Goal: Transaction & Acquisition: Purchase product/service

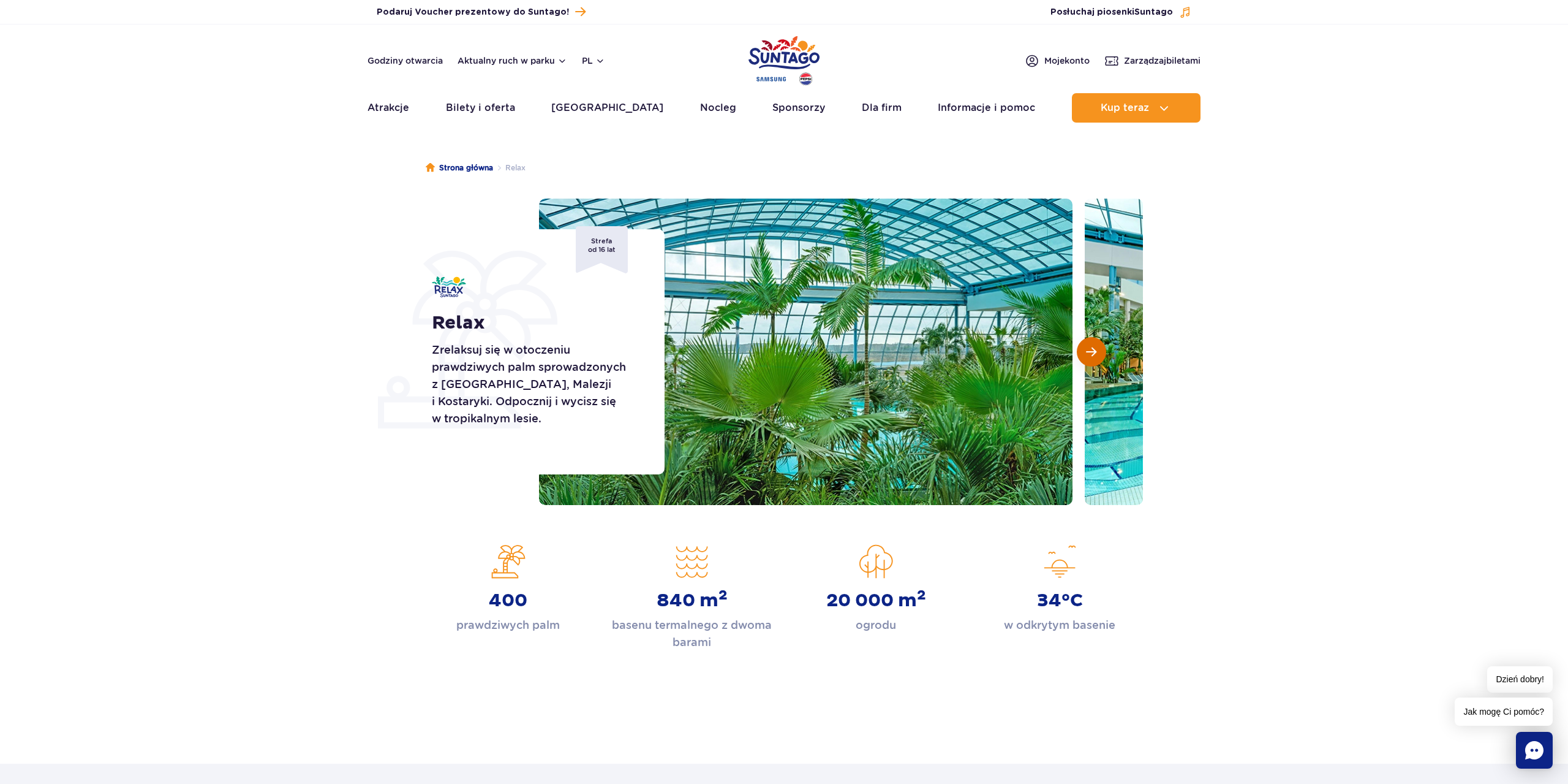
click at [1096, 348] on span "Następny slajd" at bounding box center [1091, 352] width 10 height 11
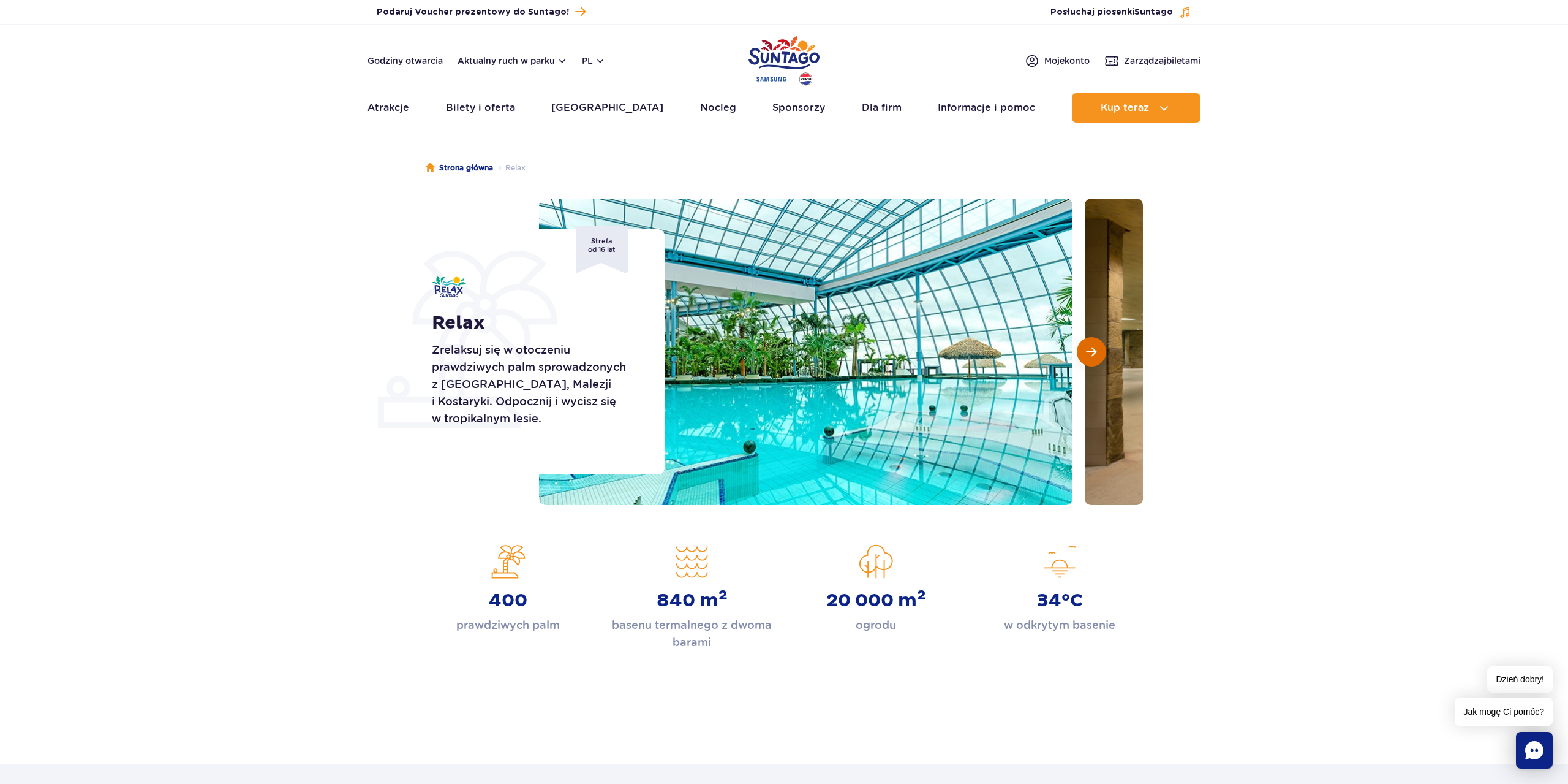
click at [1093, 348] on span "Następny slajd" at bounding box center [1091, 352] width 10 height 11
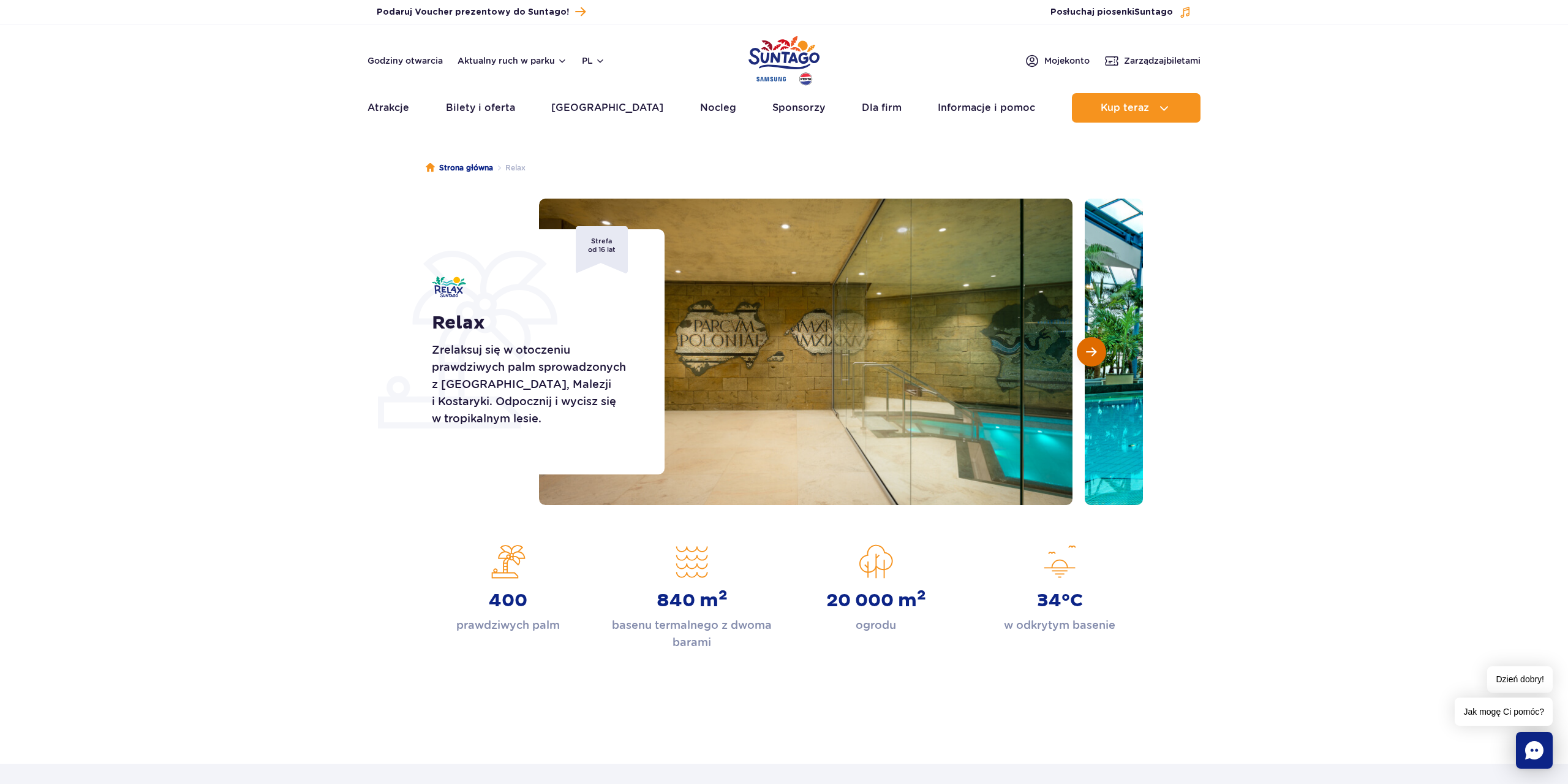
click at [1094, 347] on span "Następny slajd" at bounding box center [1091, 352] width 10 height 11
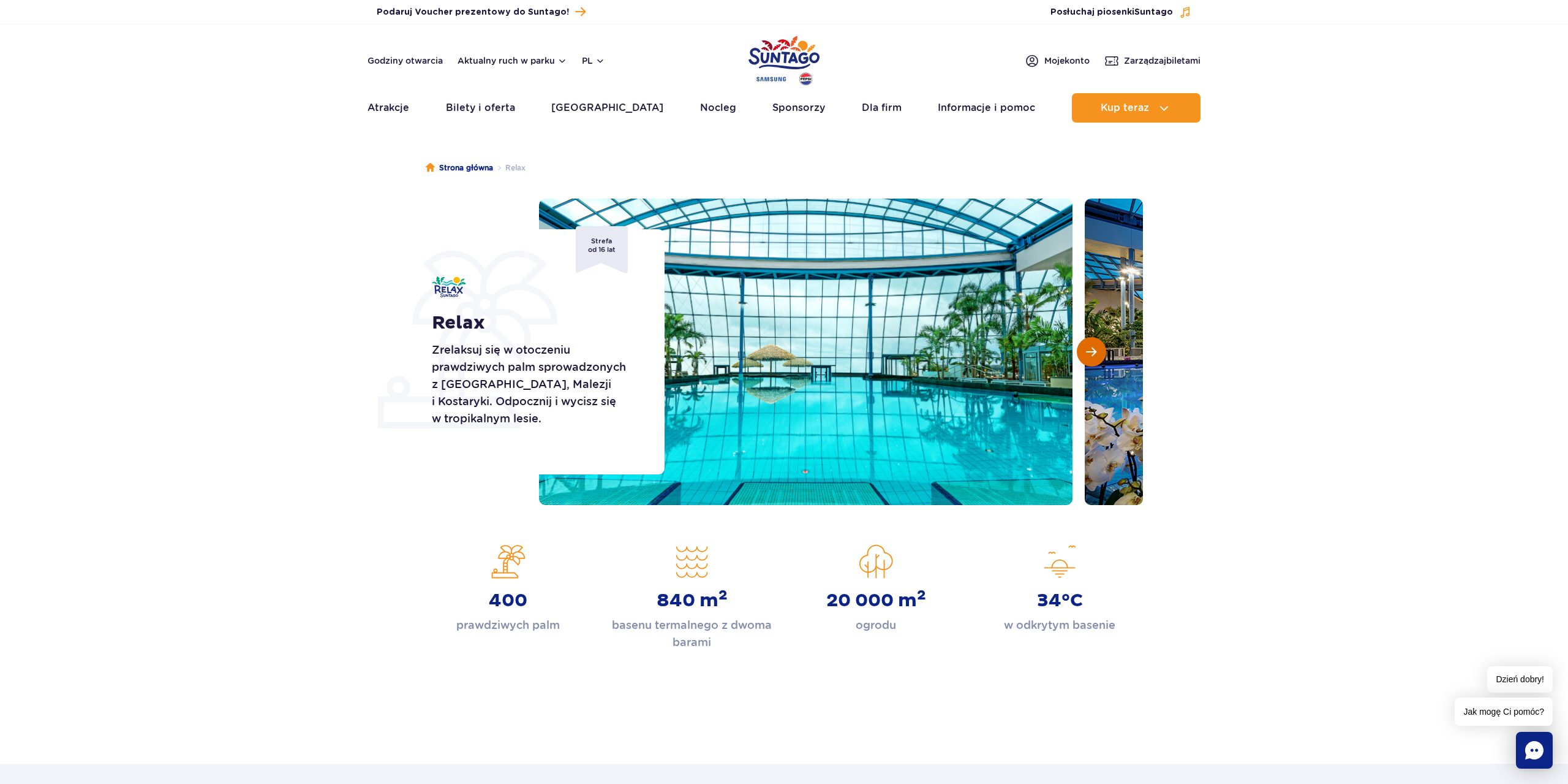
click at [1094, 347] on span "Następny slajd" at bounding box center [1091, 352] width 10 height 11
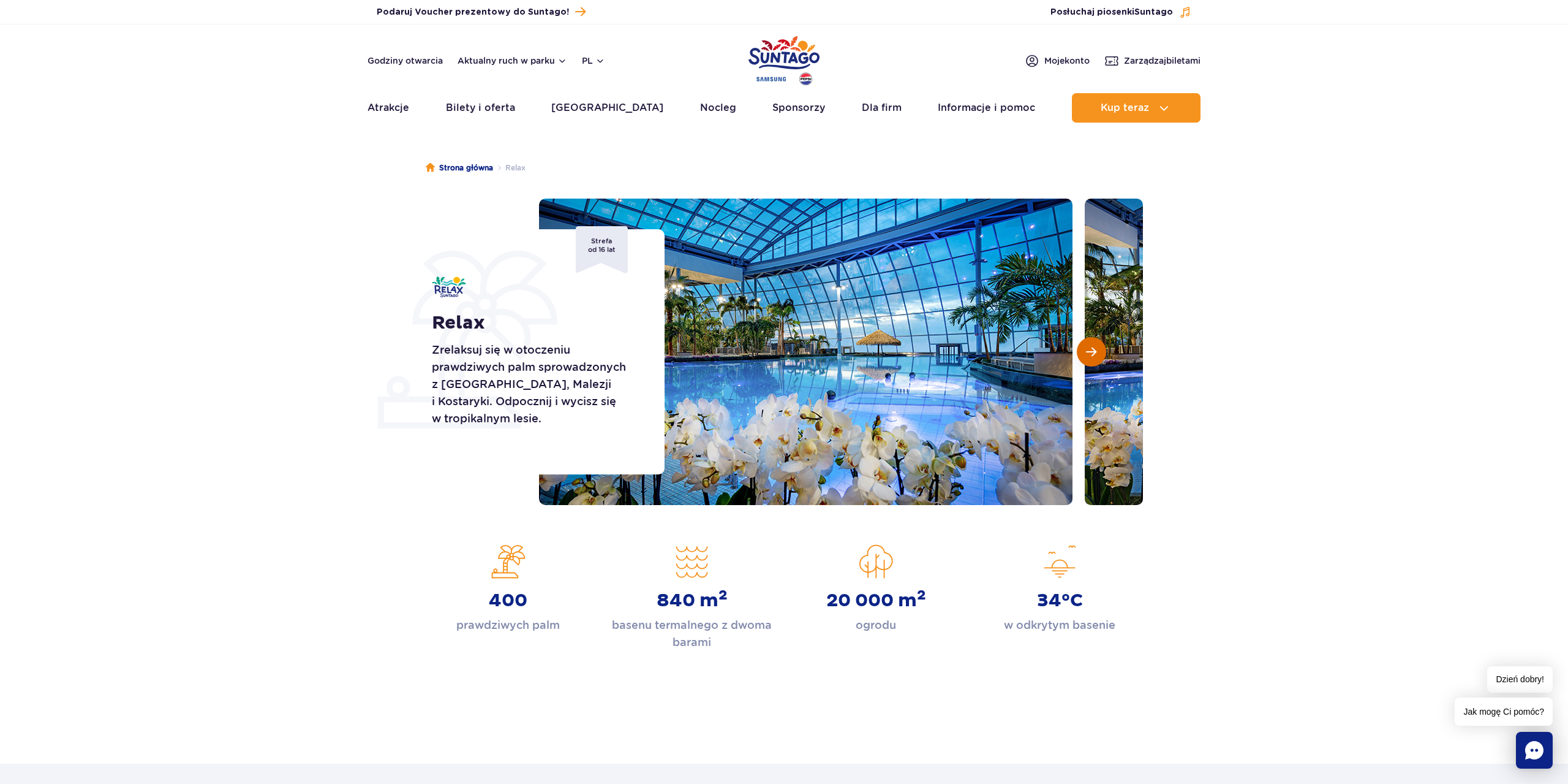
click at [1094, 348] on span "Następny slajd" at bounding box center [1091, 352] width 10 height 11
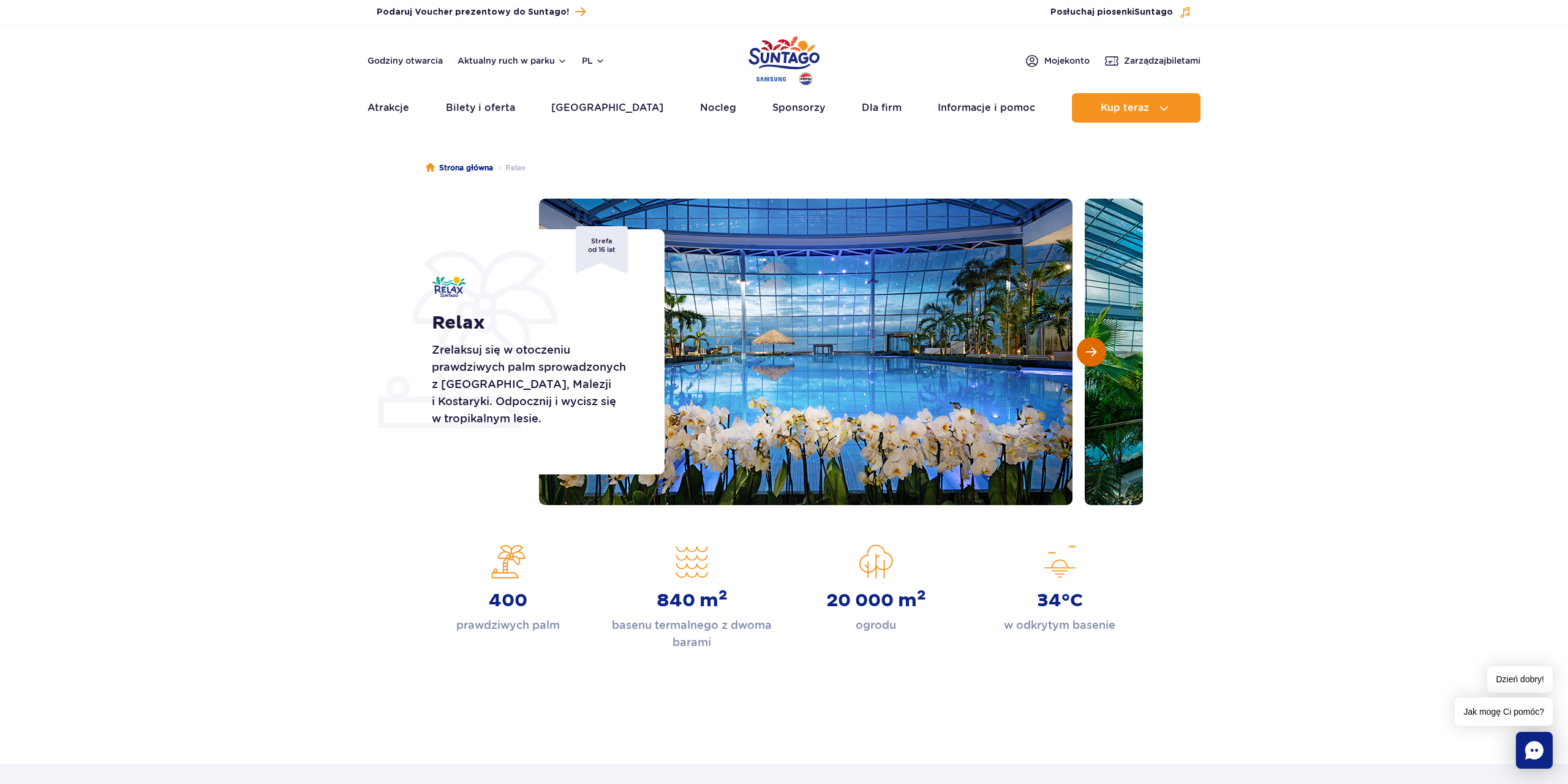
click at [1094, 348] on span "Następny slajd" at bounding box center [1091, 352] width 10 height 11
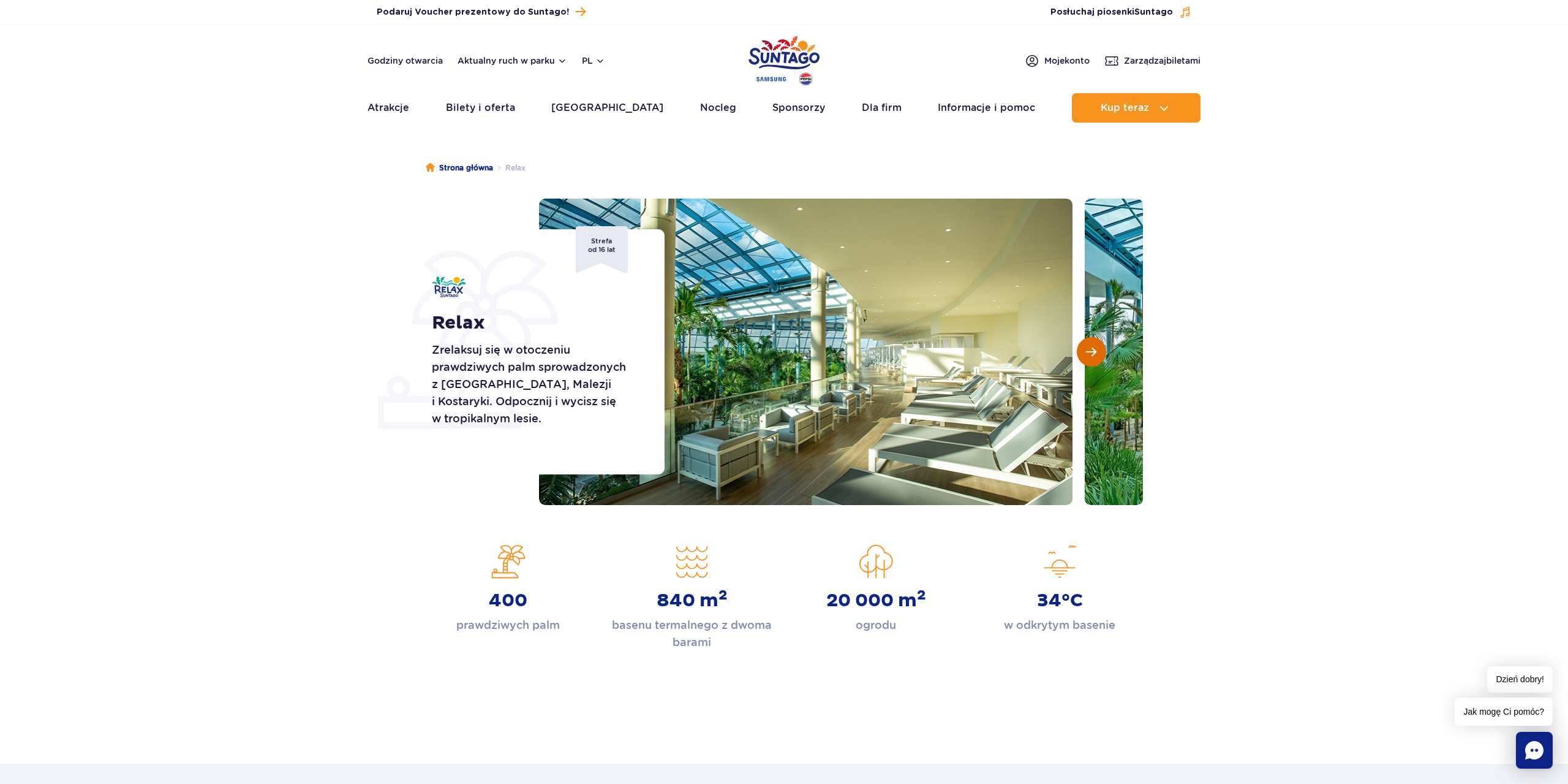
click at [1094, 348] on span "Następny slajd" at bounding box center [1091, 352] width 10 height 11
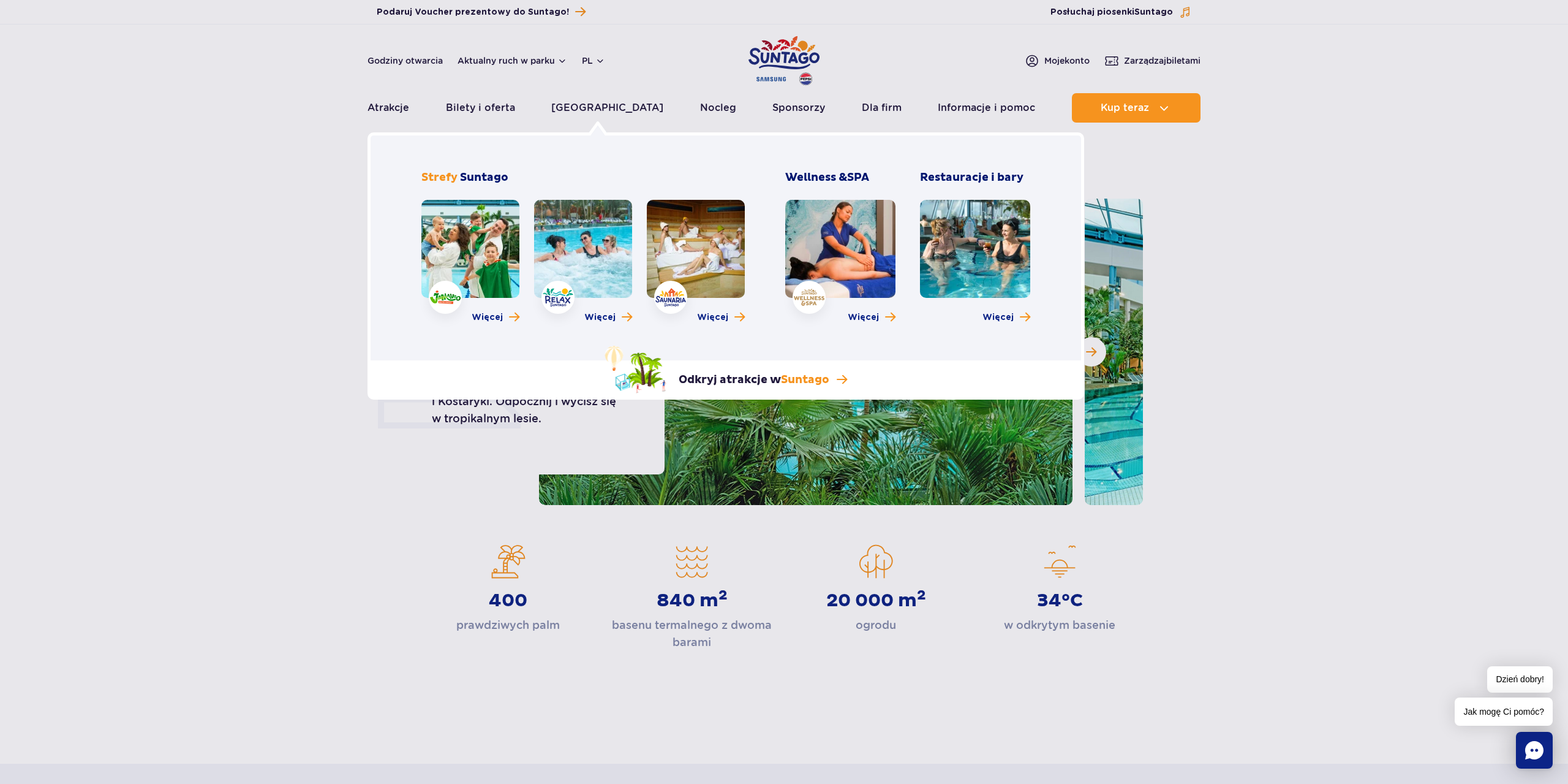
click at [489, 239] on link at bounding box center [470, 248] width 98 height 98
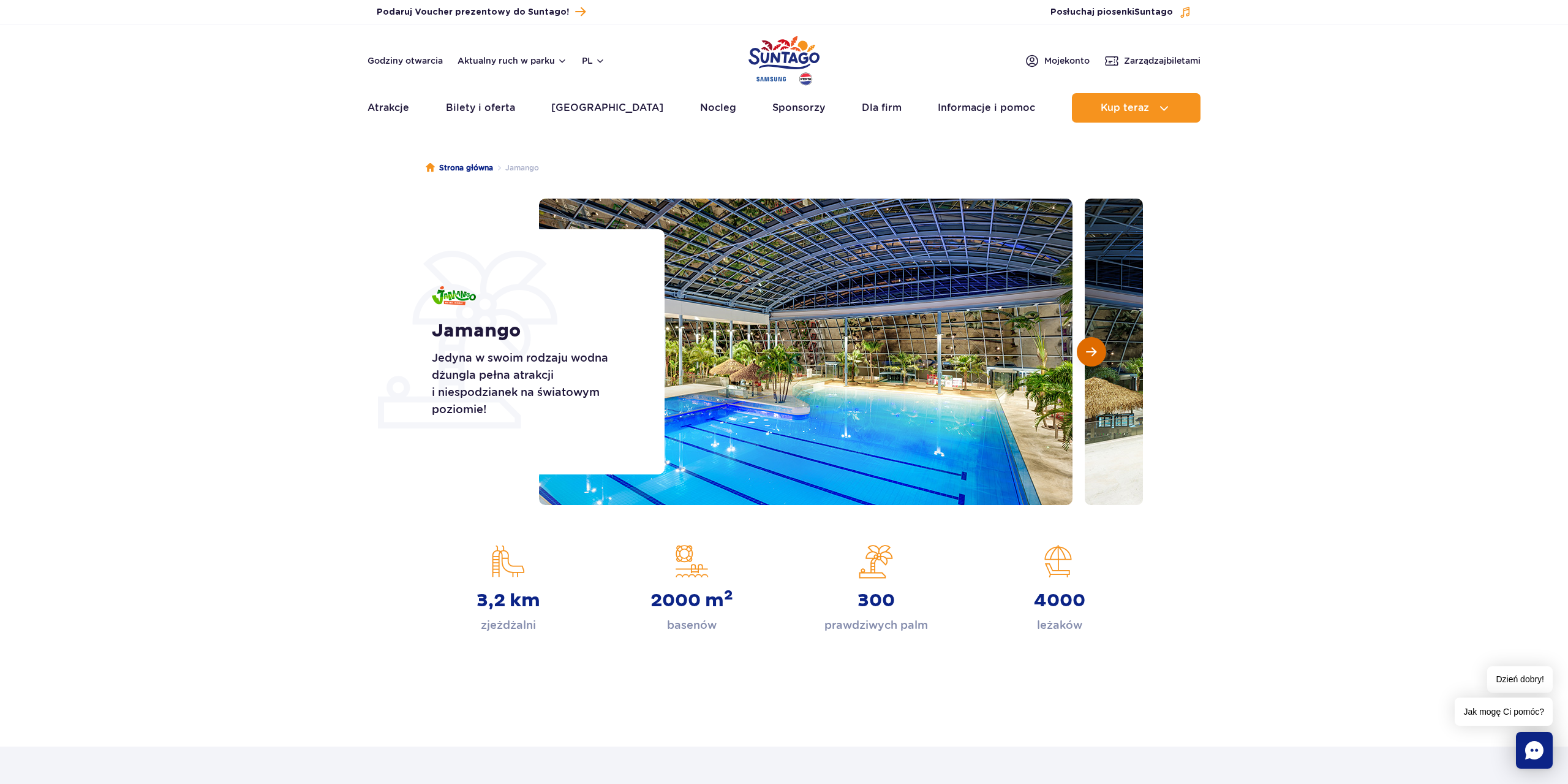
click at [1089, 350] on span "Następny slajd" at bounding box center [1091, 352] width 10 height 11
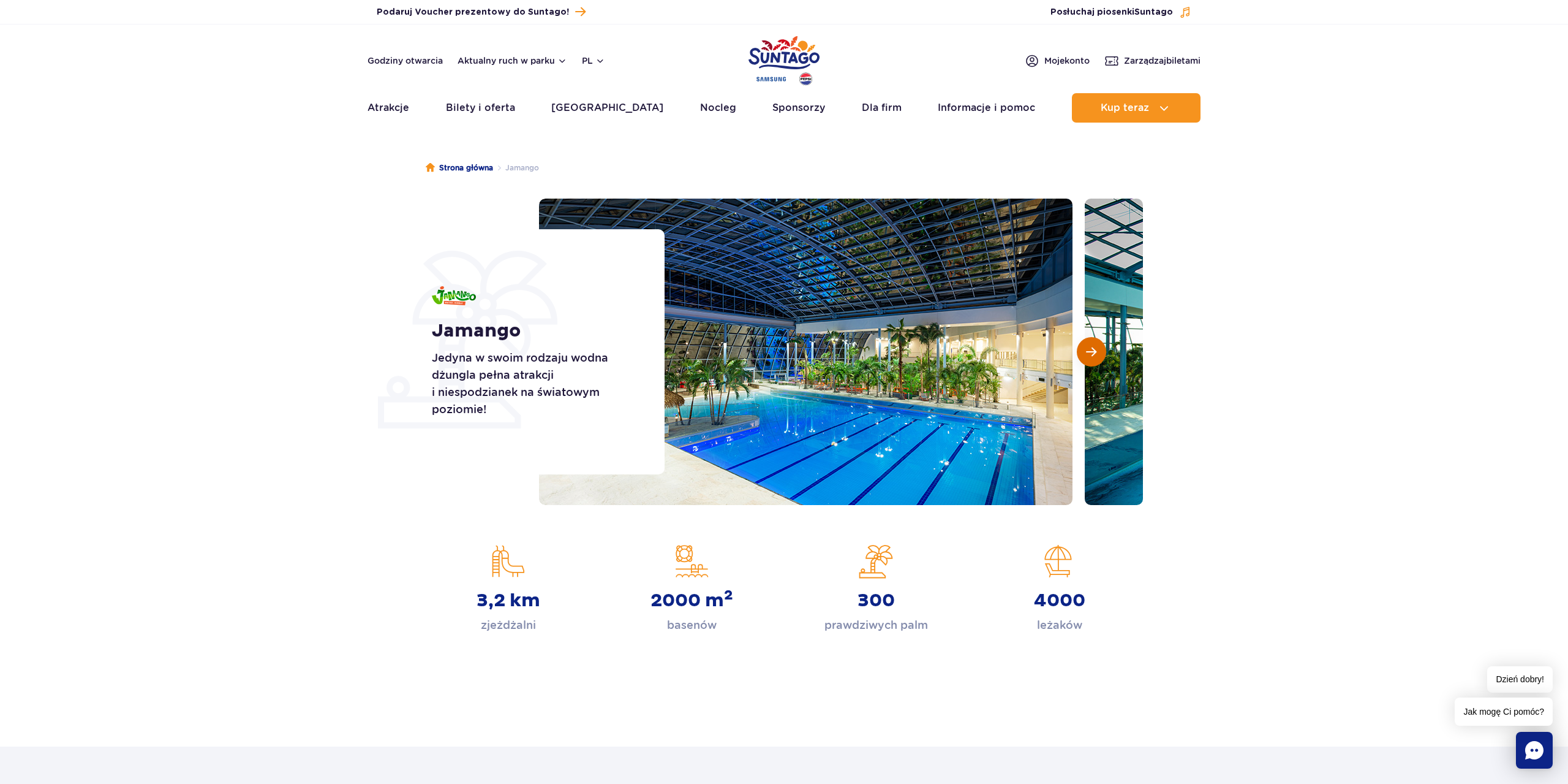
click at [1090, 352] on span "Następny slajd" at bounding box center [1091, 352] width 10 height 11
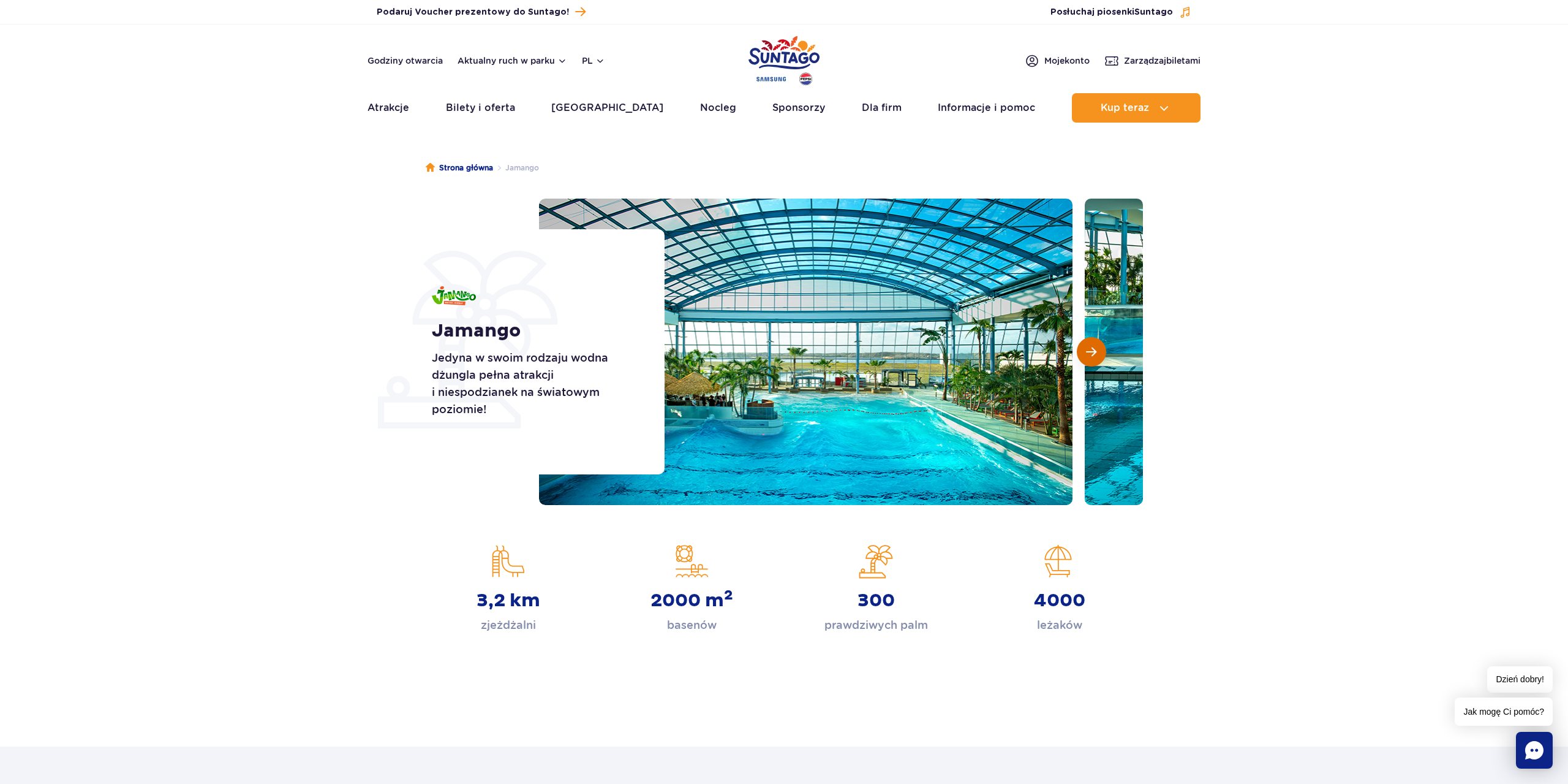
click at [1091, 352] on span "Następny slajd" at bounding box center [1091, 352] width 10 height 11
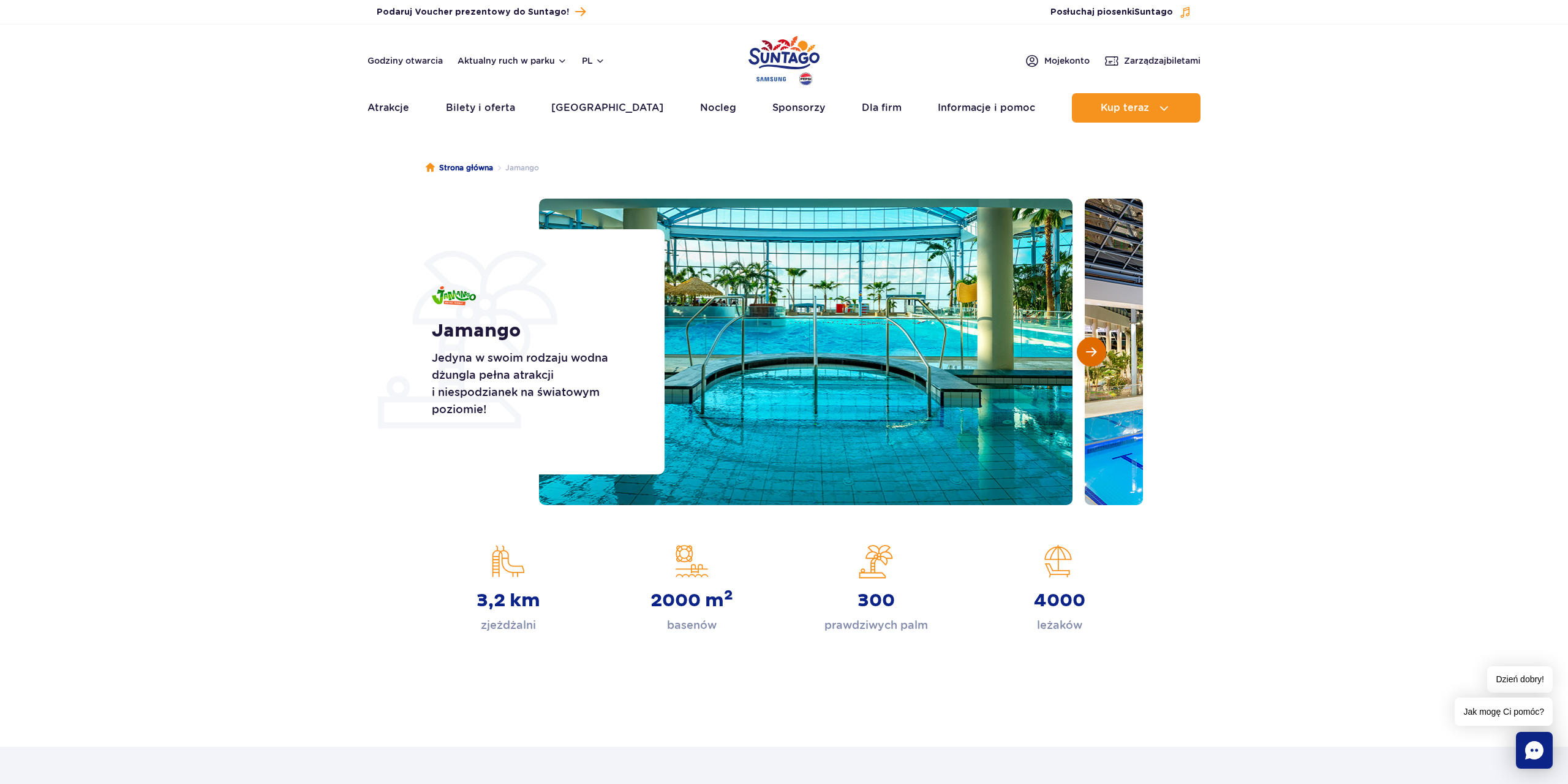
click at [1091, 352] on span "Następny slajd" at bounding box center [1091, 352] width 10 height 11
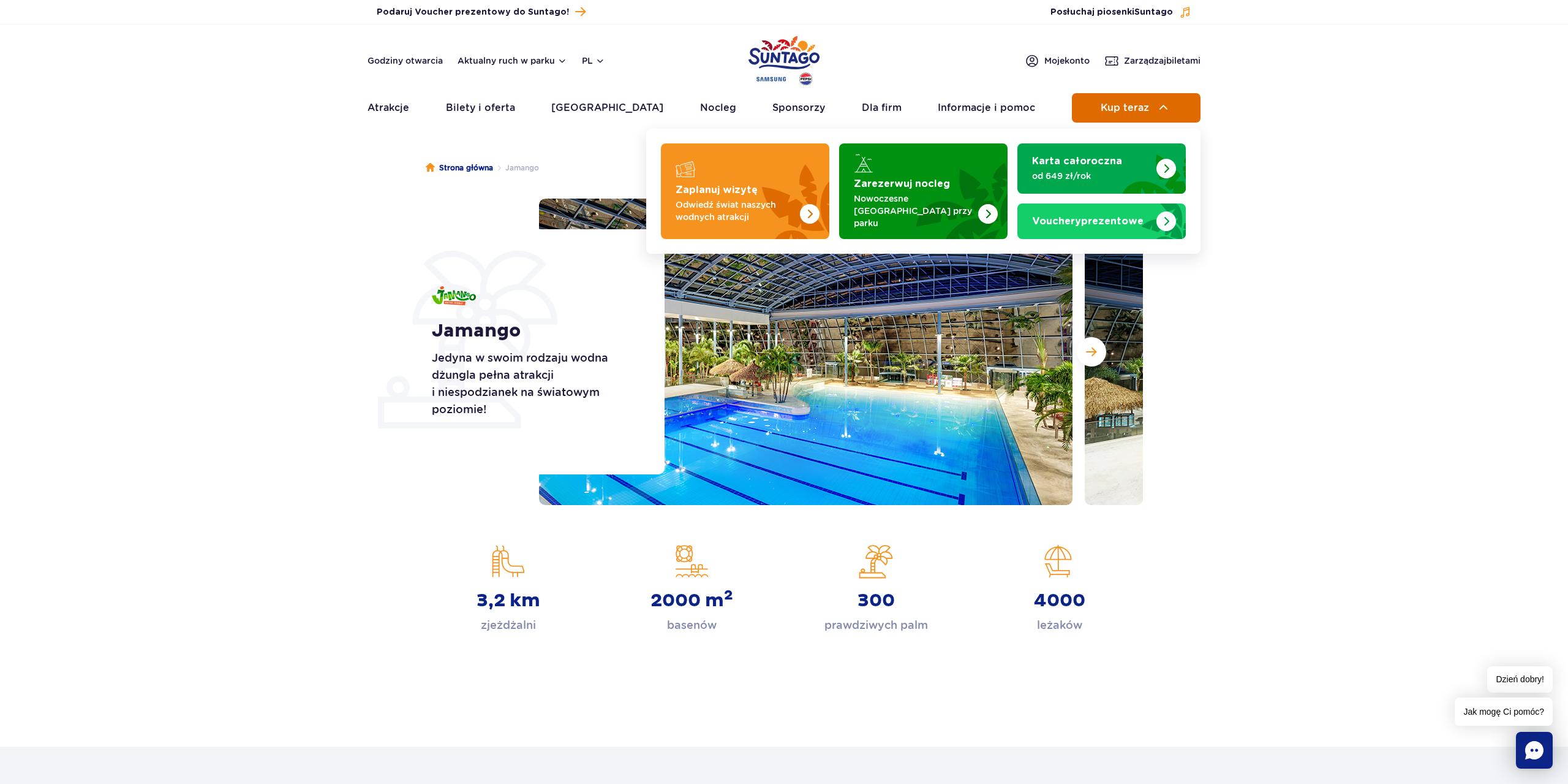
click at [1124, 107] on span "Kup teraz" at bounding box center [1124, 108] width 48 height 11
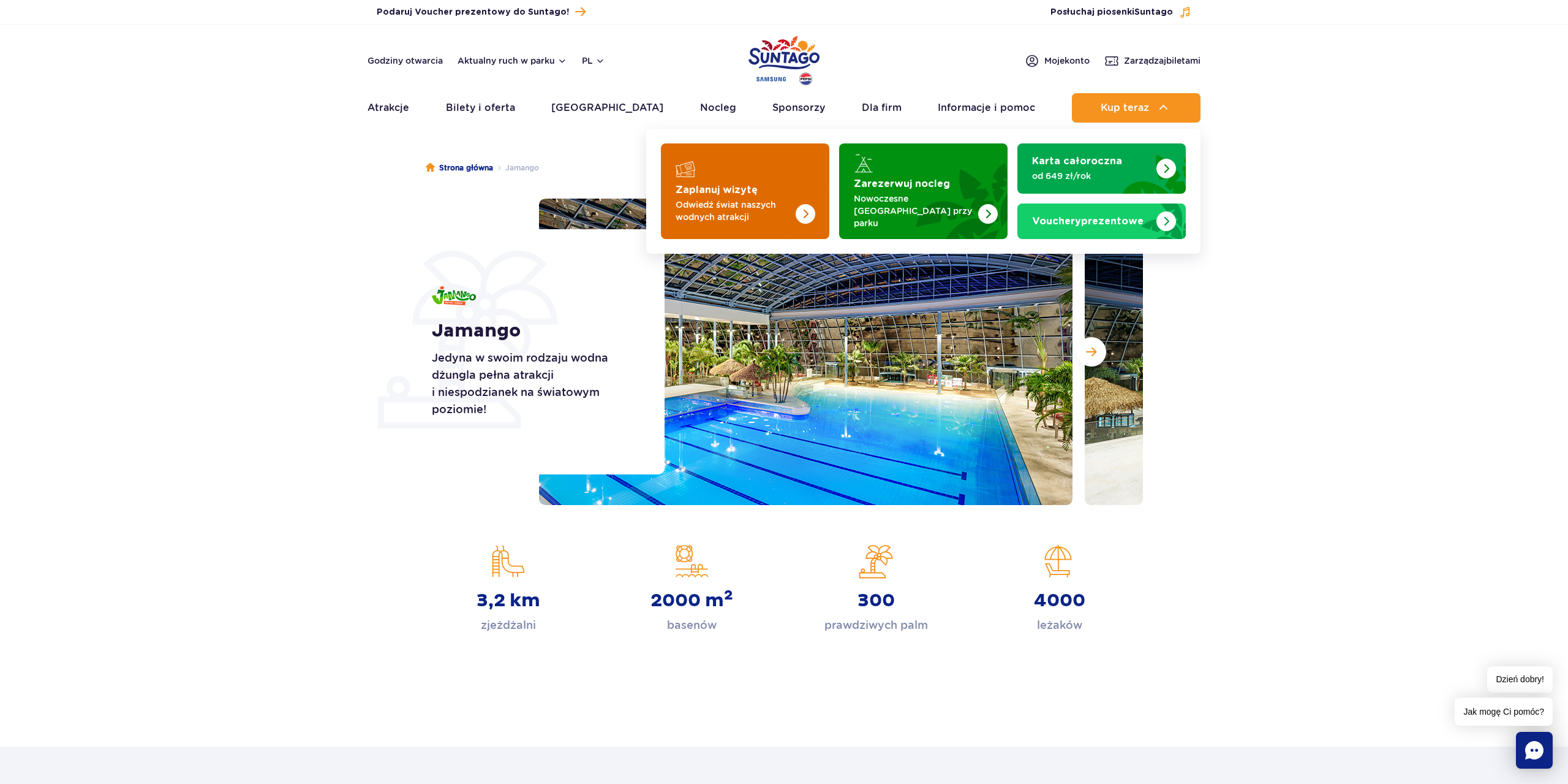
click at [751, 192] on img "Zaplanuj wizytę" at bounding box center [781, 191] width 98 height 96
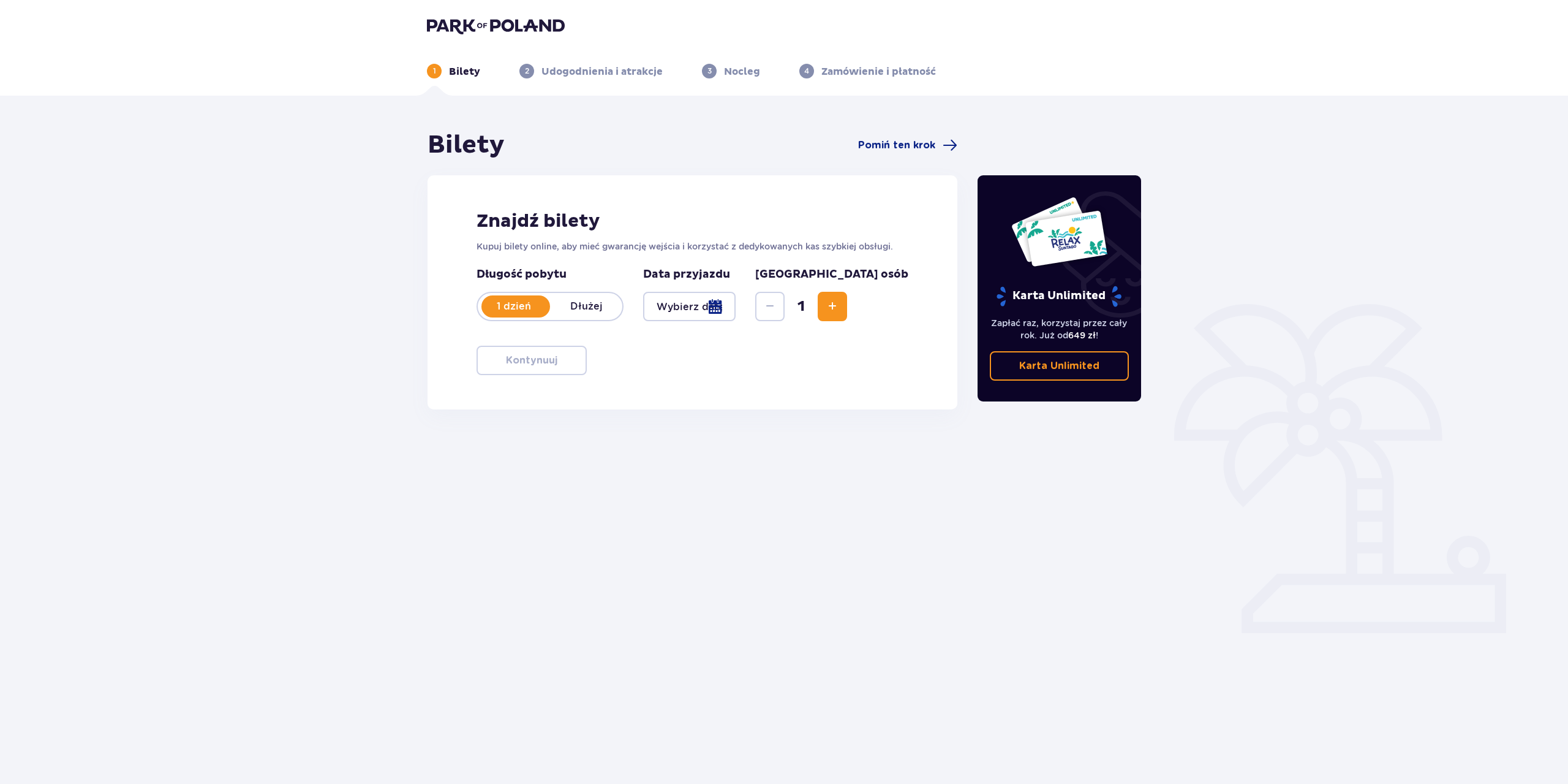
click at [735, 306] on div at bounding box center [689, 306] width 92 height 29
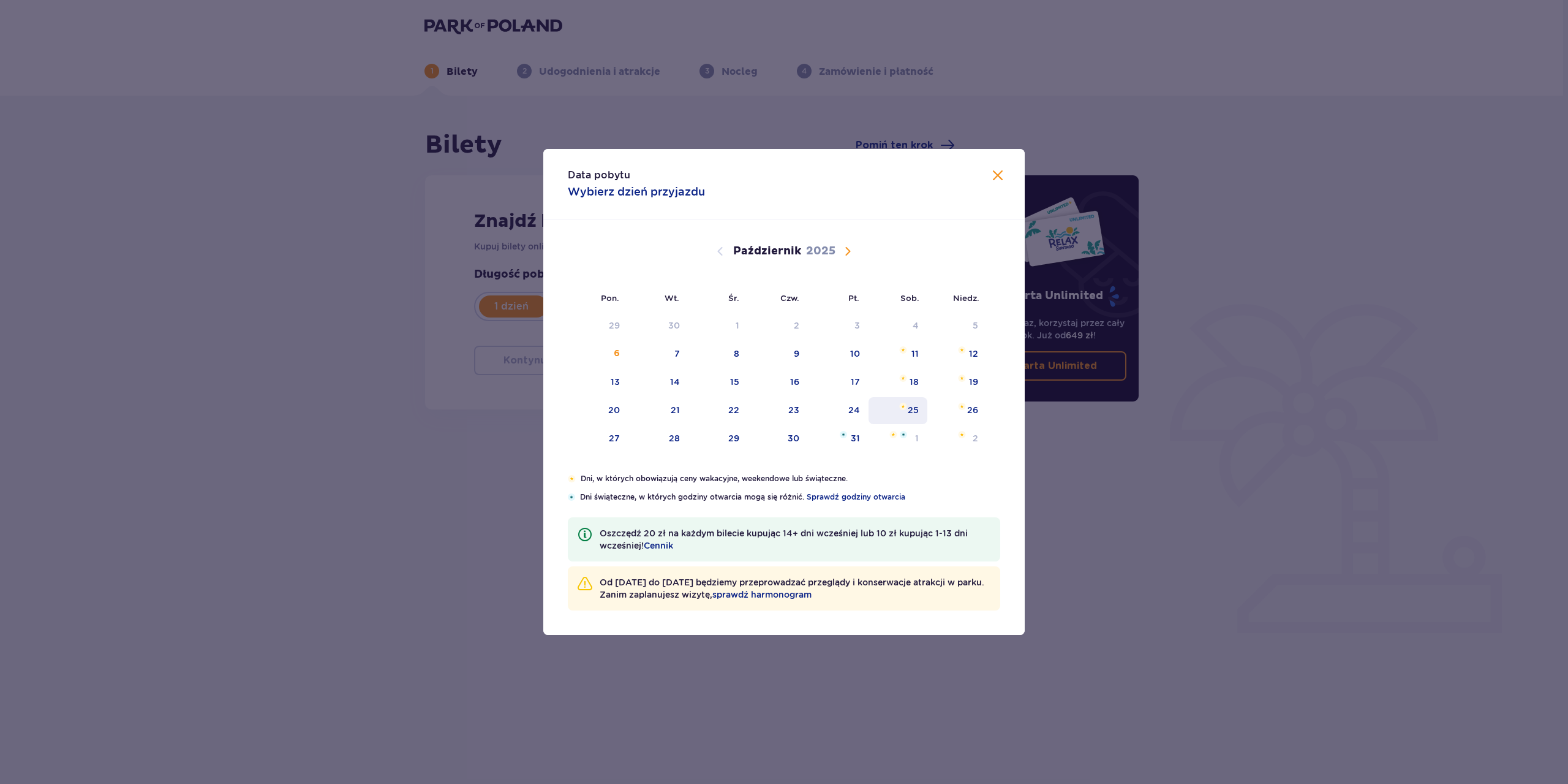
click at [914, 409] on div "25" at bounding box center [913, 409] width 11 height 12
type input "25.10.25"
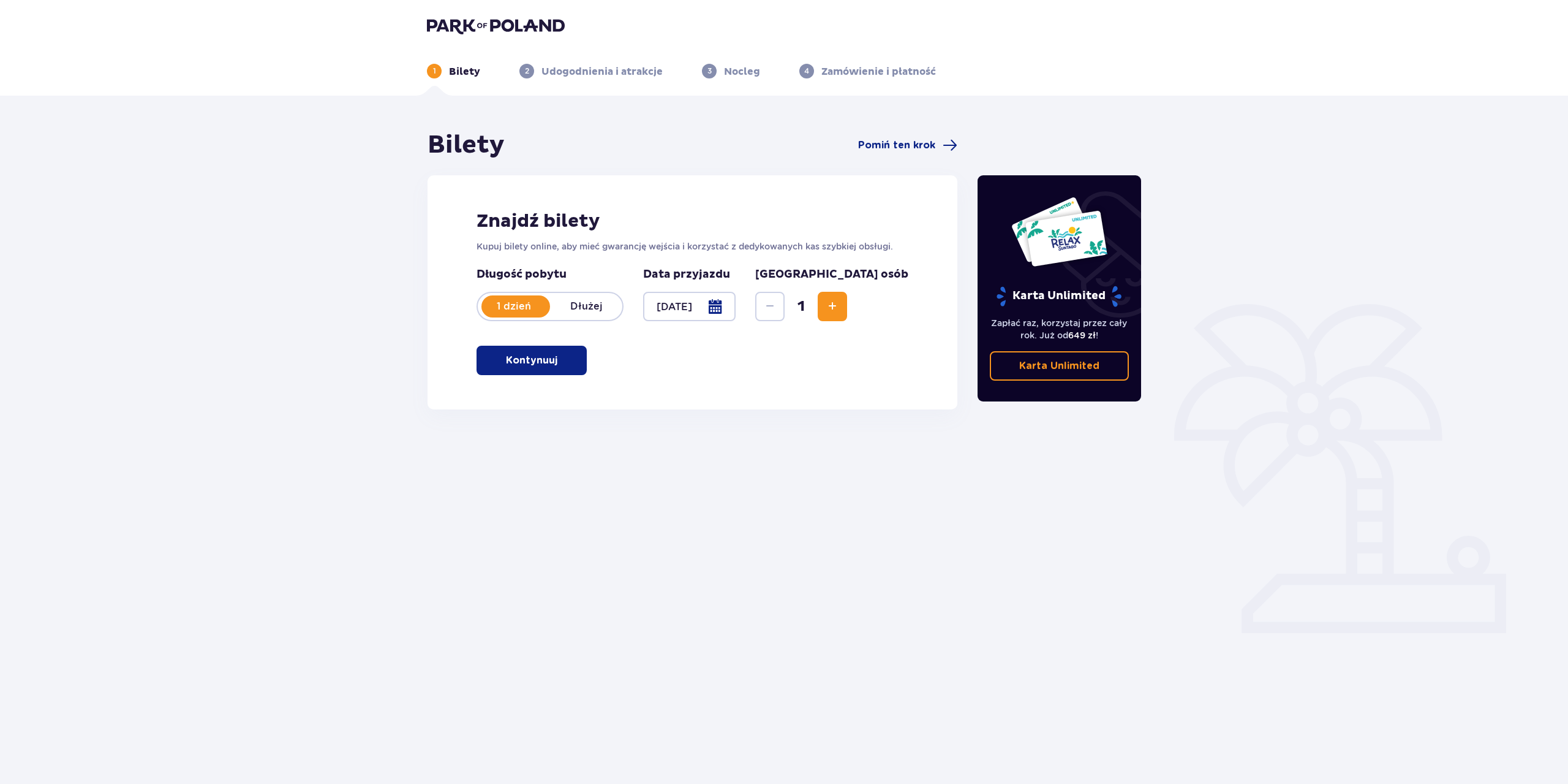
click at [839, 305] on span "Zwiększ" at bounding box center [832, 306] width 14 height 14
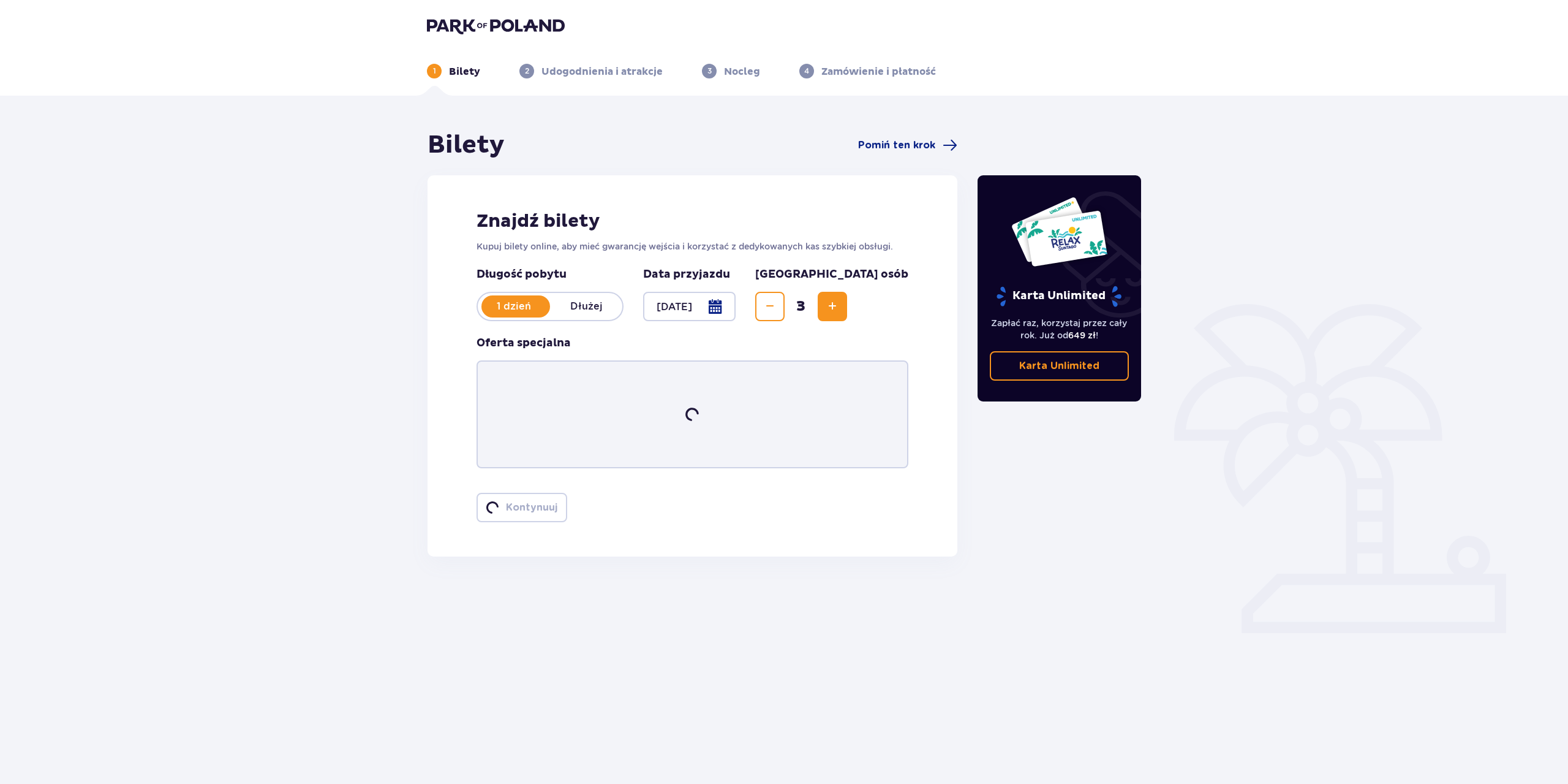
click at [839, 305] on span "Zwiększ" at bounding box center [832, 306] width 14 height 14
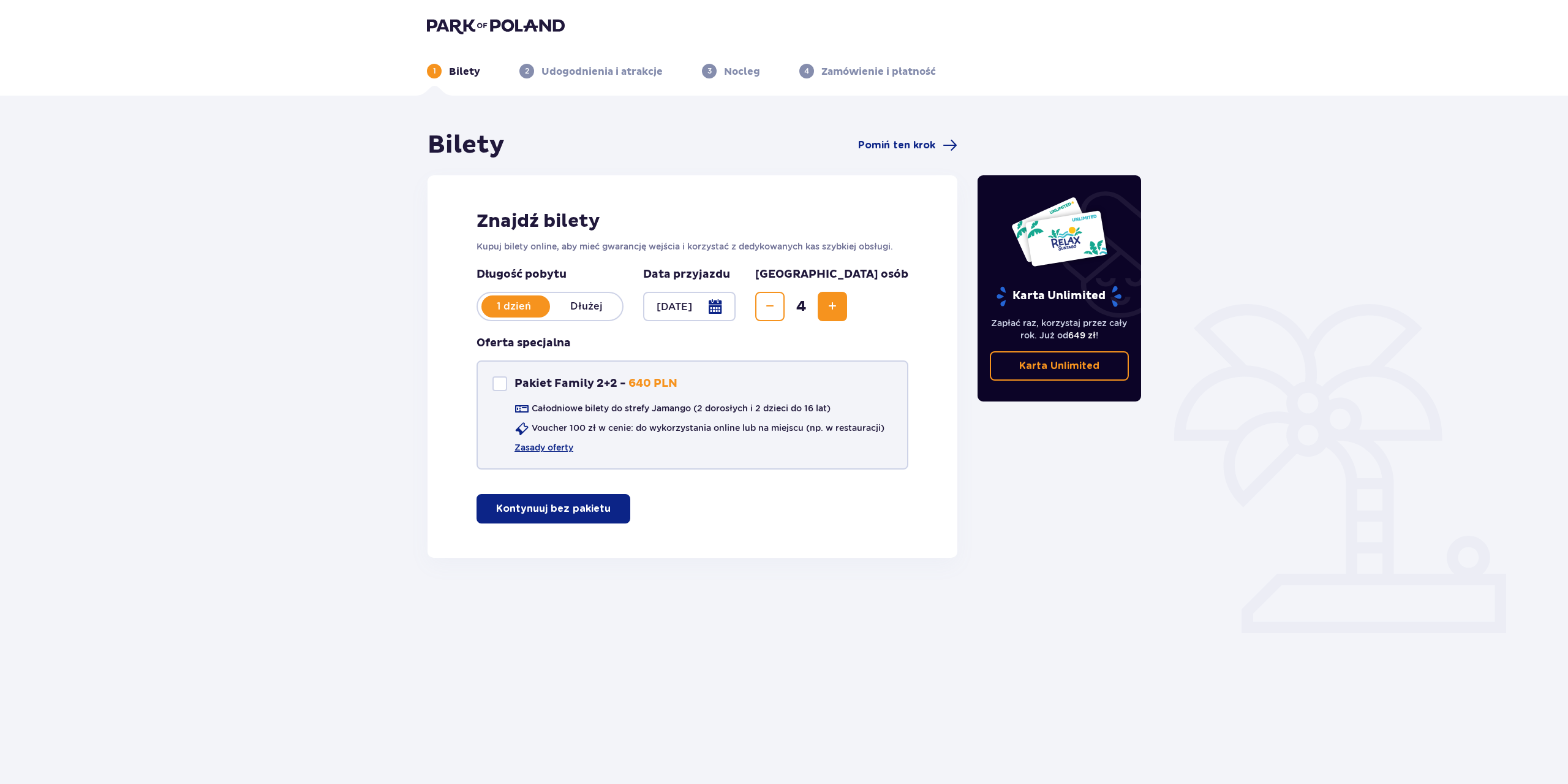
click at [502, 381] on div "Pakiet Family 2+2" at bounding box center [499, 383] width 14 height 14
checkbox input "true"
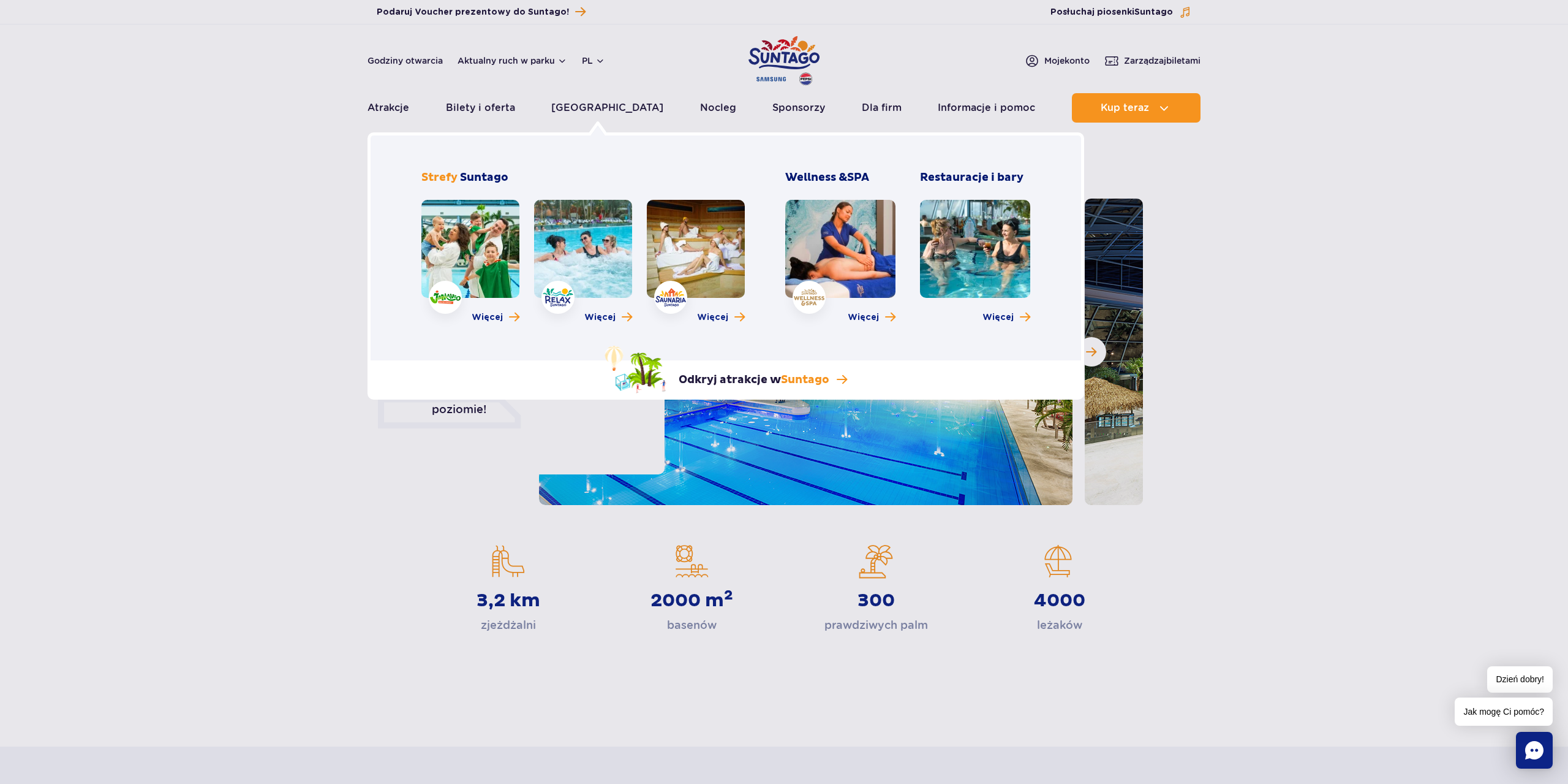
click at [990, 248] on link at bounding box center [975, 248] width 110 height 98
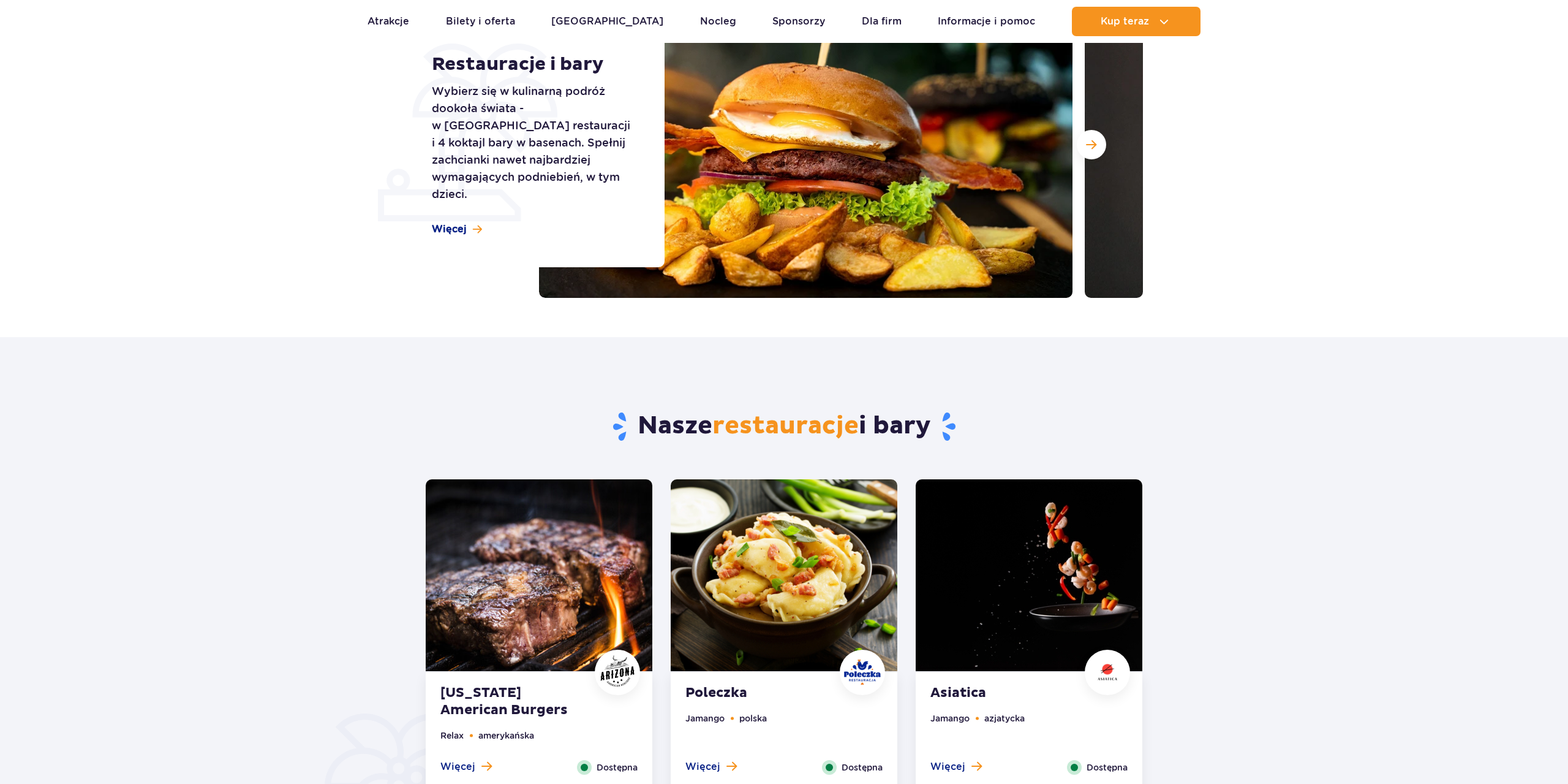
scroll to position [191, 0]
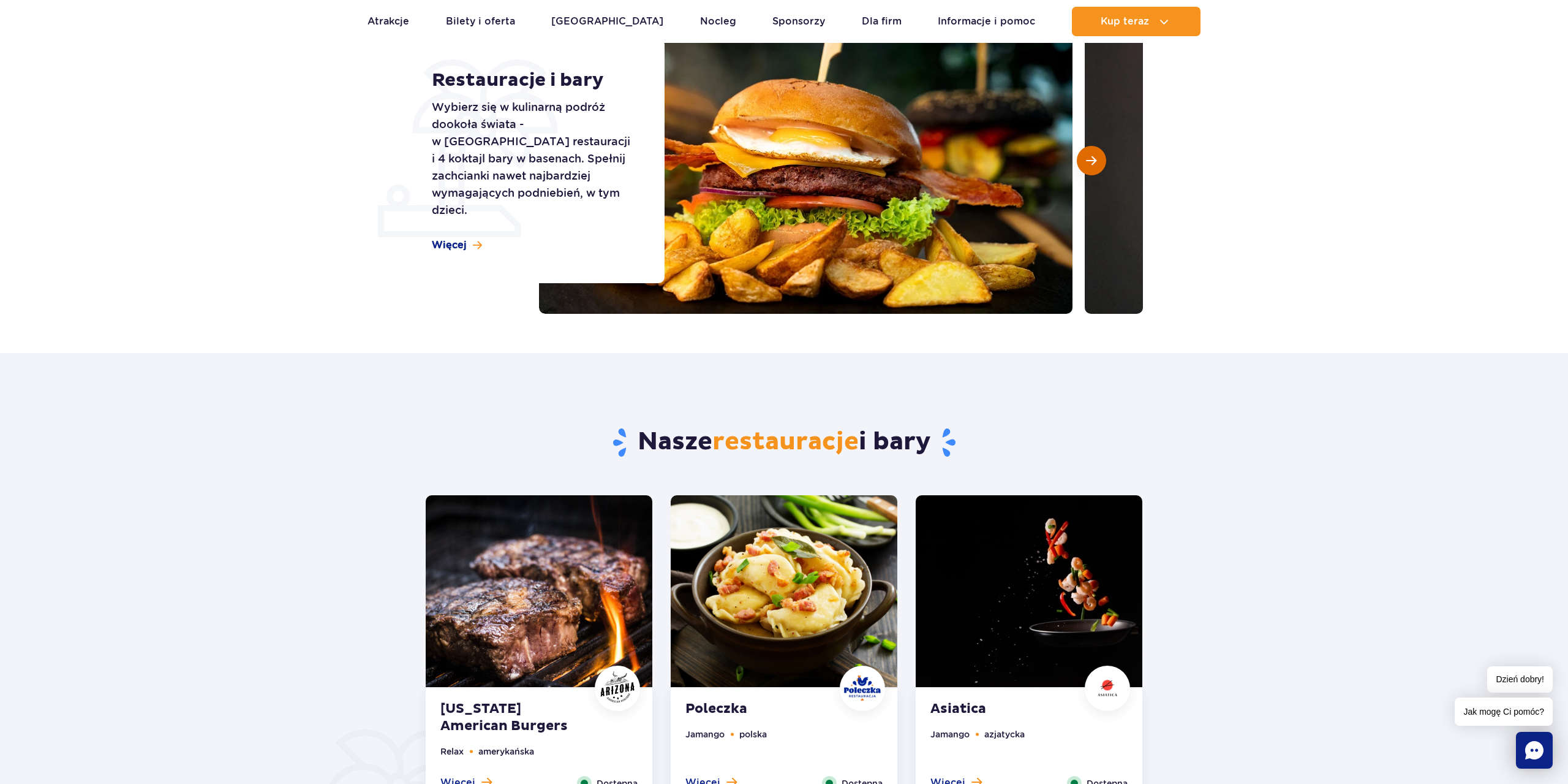
click at [1087, 157] on span "Następny slajd" at bounding box center [1091, 160] width 10 height 11
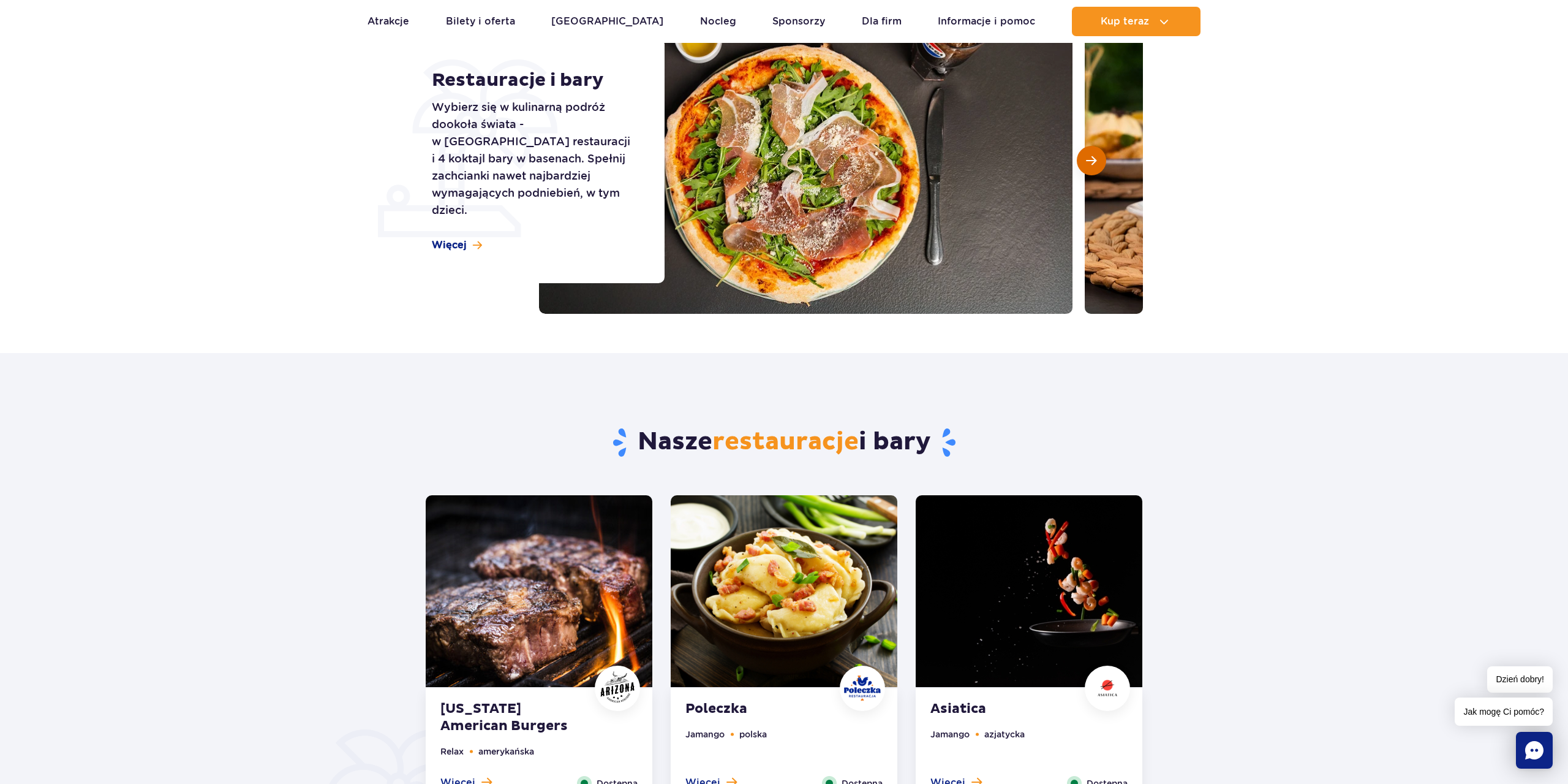
click at [1087, 157] on span "Następny slajd" at bounding box center [1091, 160] width 10 height 11
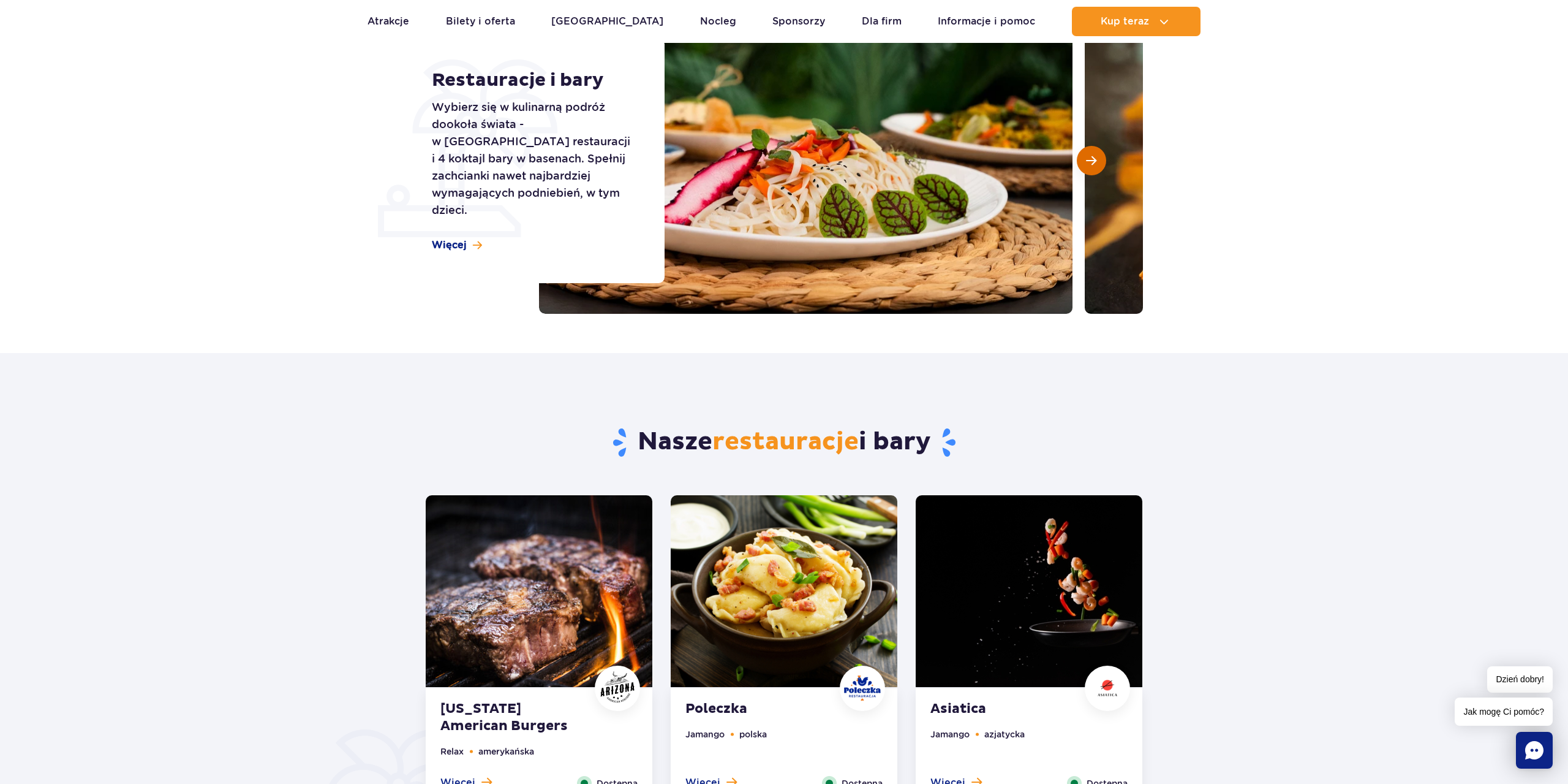
click at [1091, 161] on span "Następny slajd" at bounding box center [1091, 160] width 10 height 11
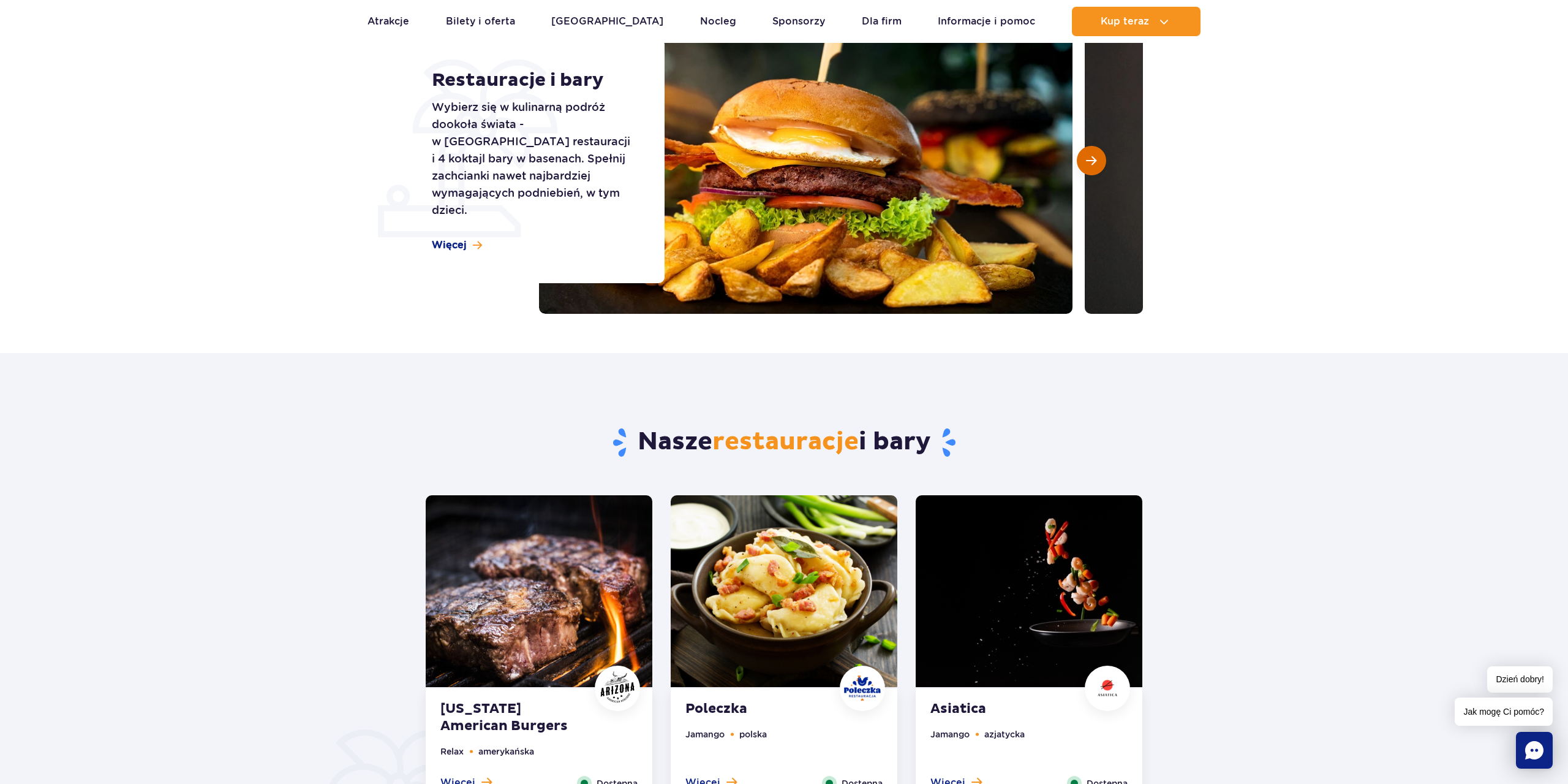
click at [1091, 163] on span "Następny slajd" at bounding box center [1091, 160] width 10 height 11
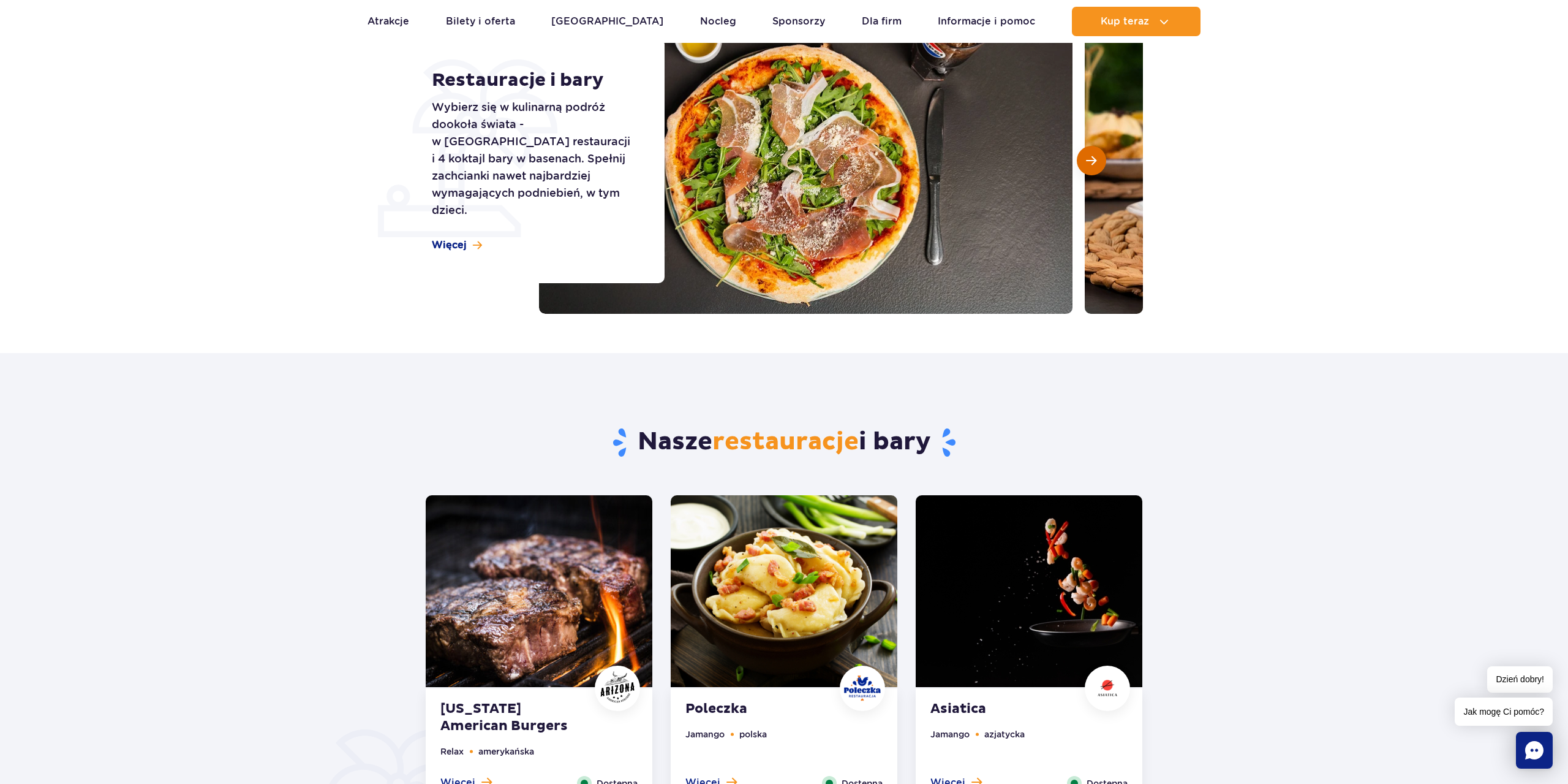
click at [1088, 152] on button "Następny slajd" at bounding box center [1091, 160] width 29 height 29
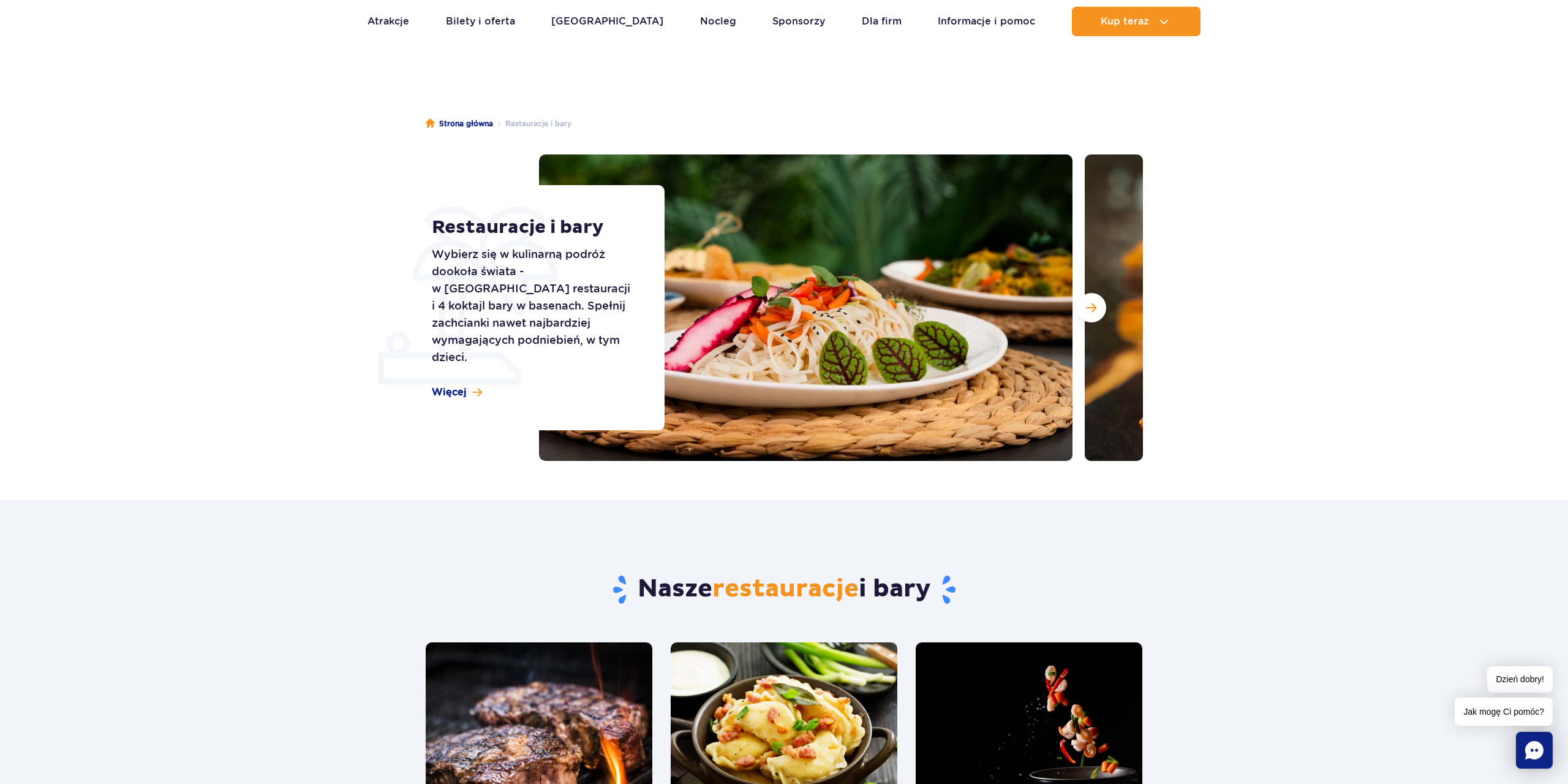
scroll to position [0, 0]
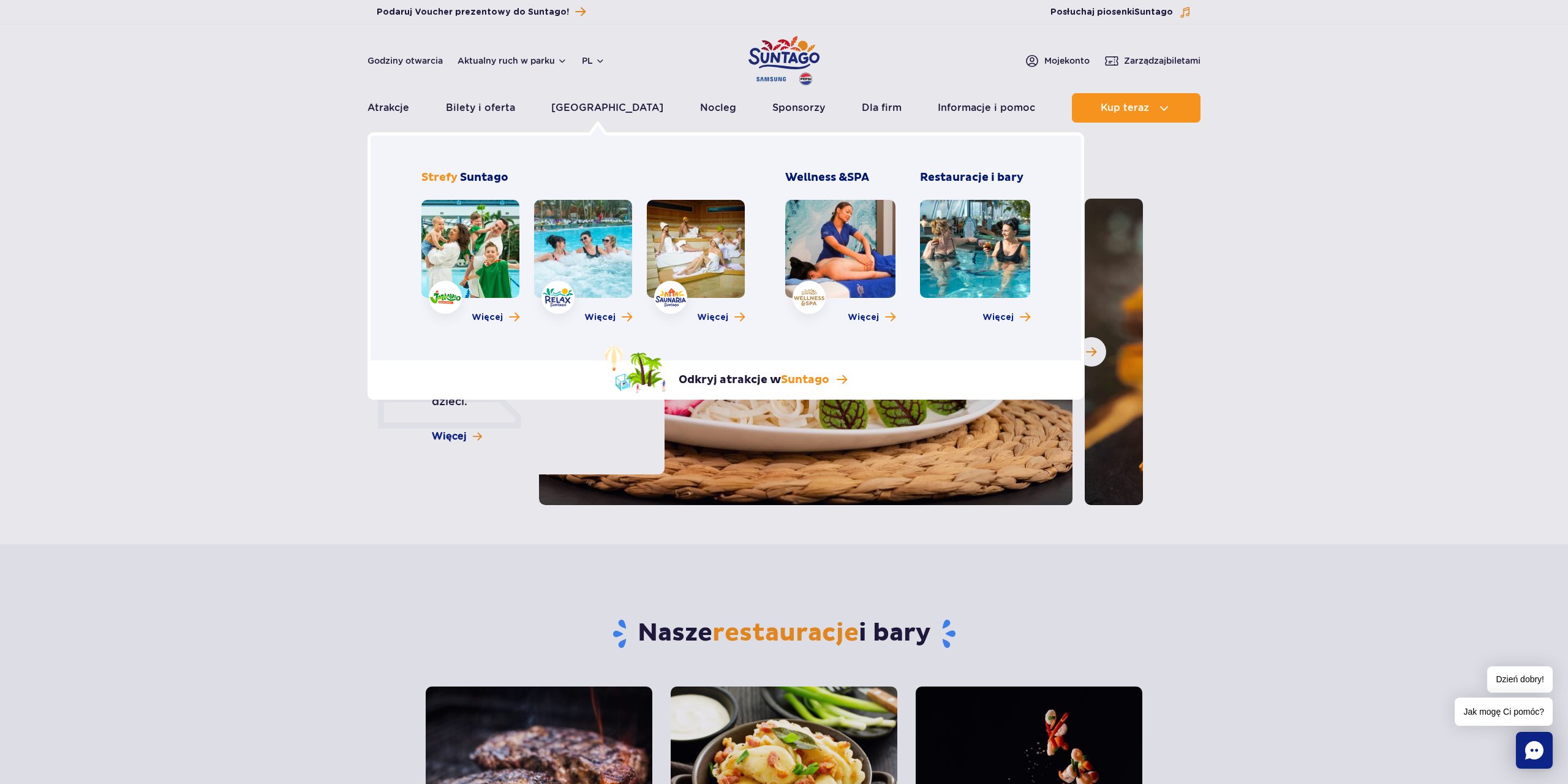
click at [596, 241] on link at bounding box center [582, 248] width 98 height 98
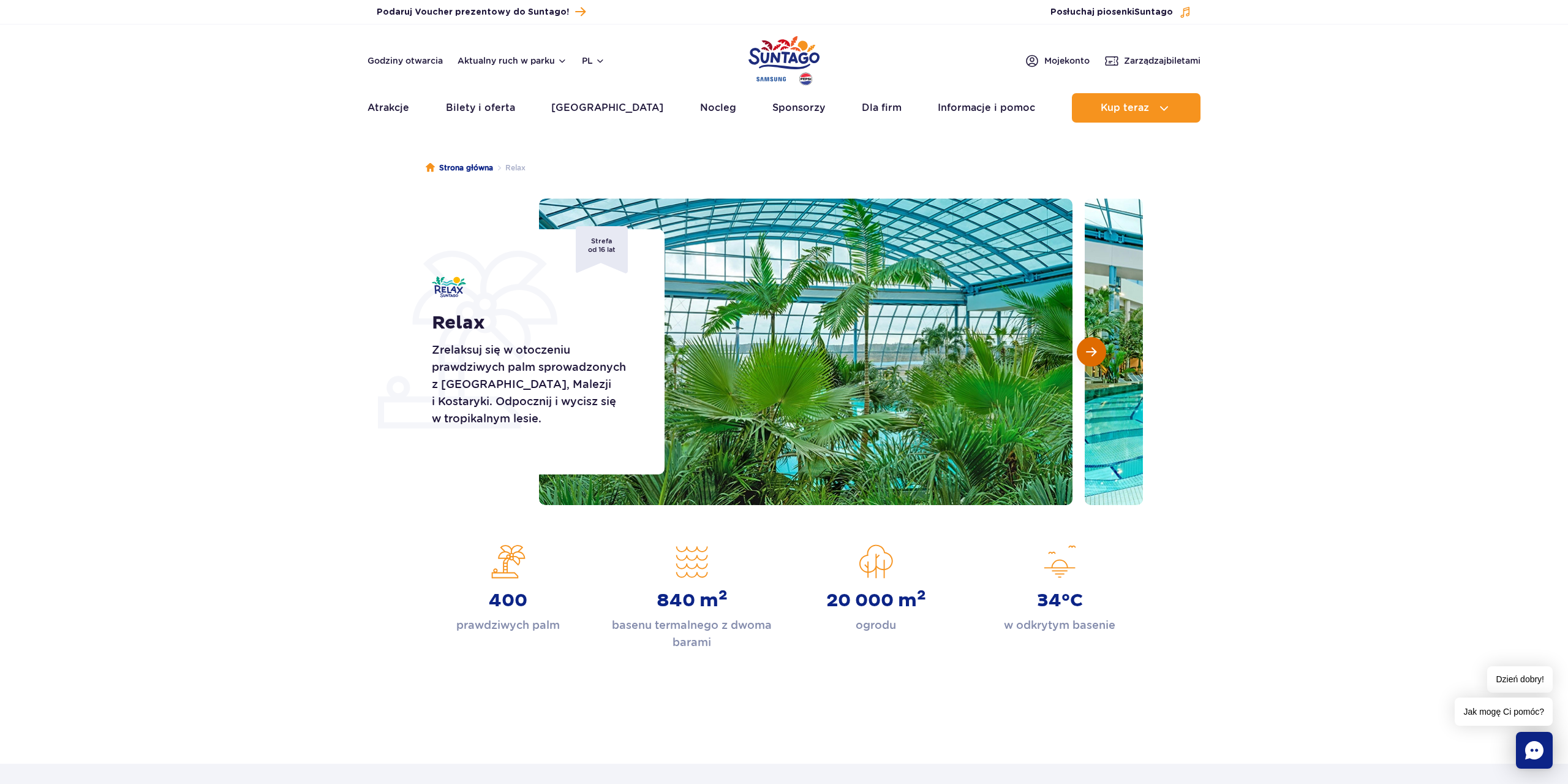
click at [1090, 352] on span "Następny slajd" at bounding box center [1091, 352] width 10 height 11
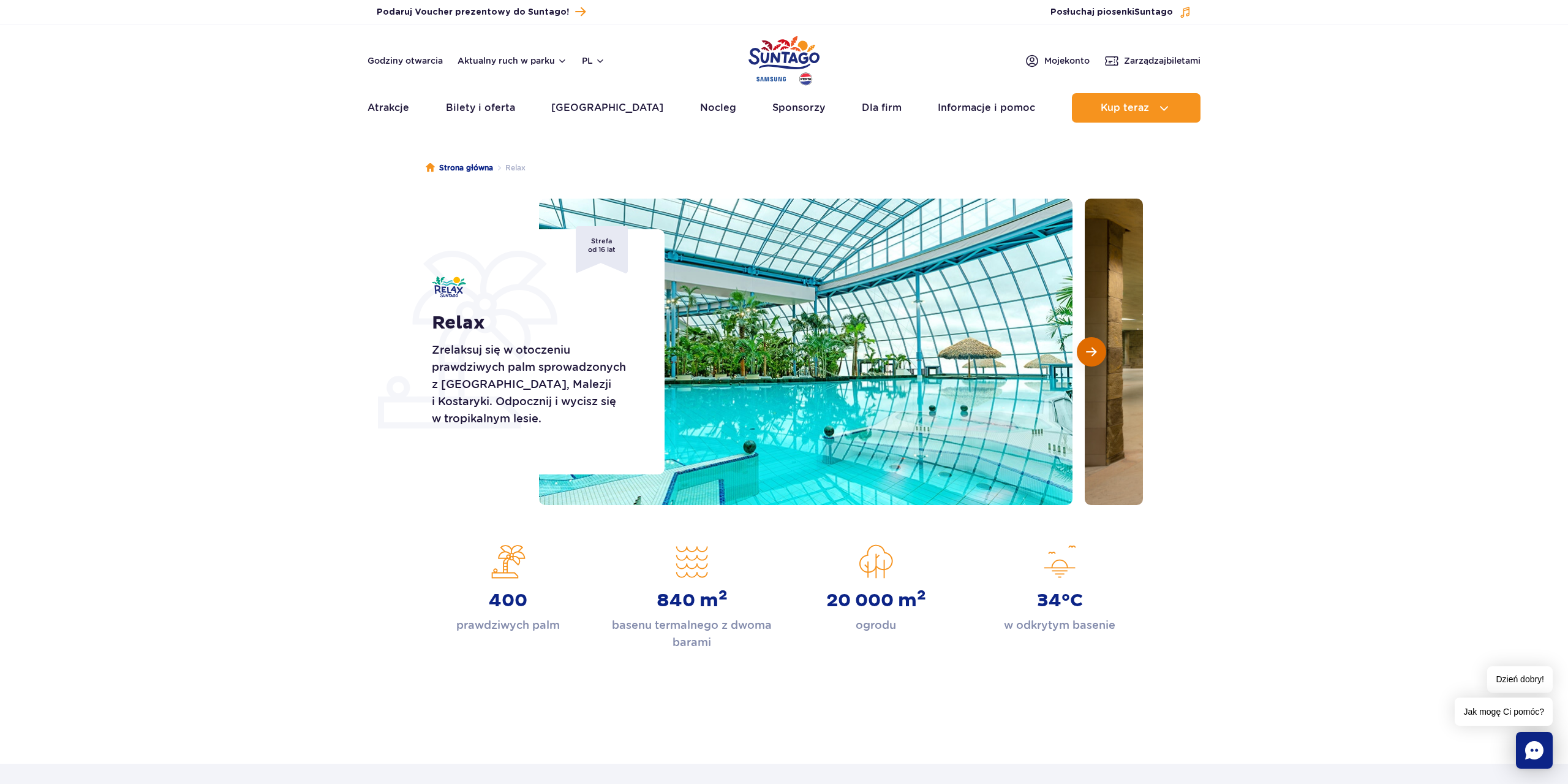
click at [1090, 352] on span "Następny slajd" at bounding box center [1091, 352] width 10 height 11
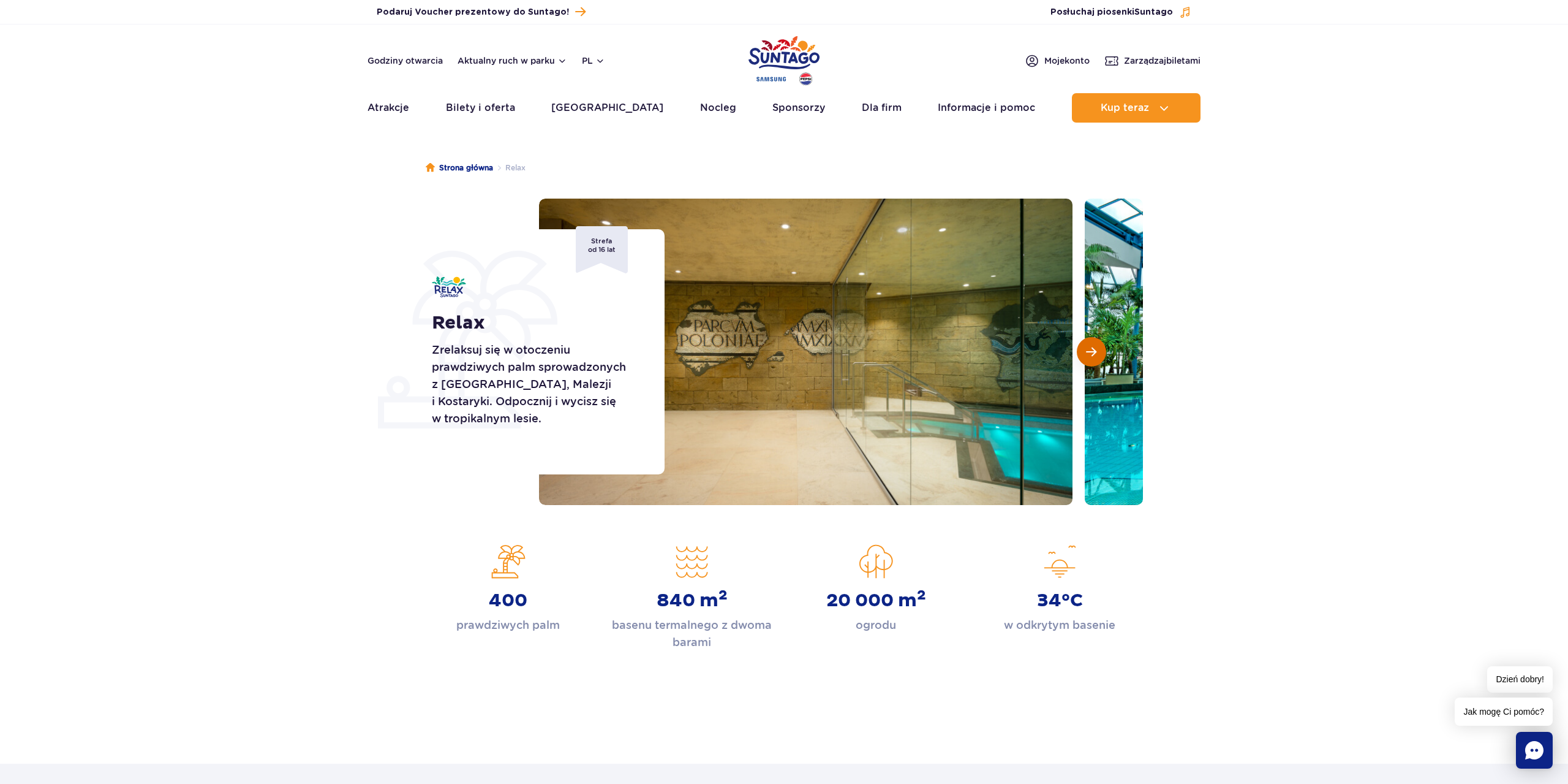
click at [1091, 352] on span "Następny slajd" at bounding box center [1091, 352] width 10 height 11
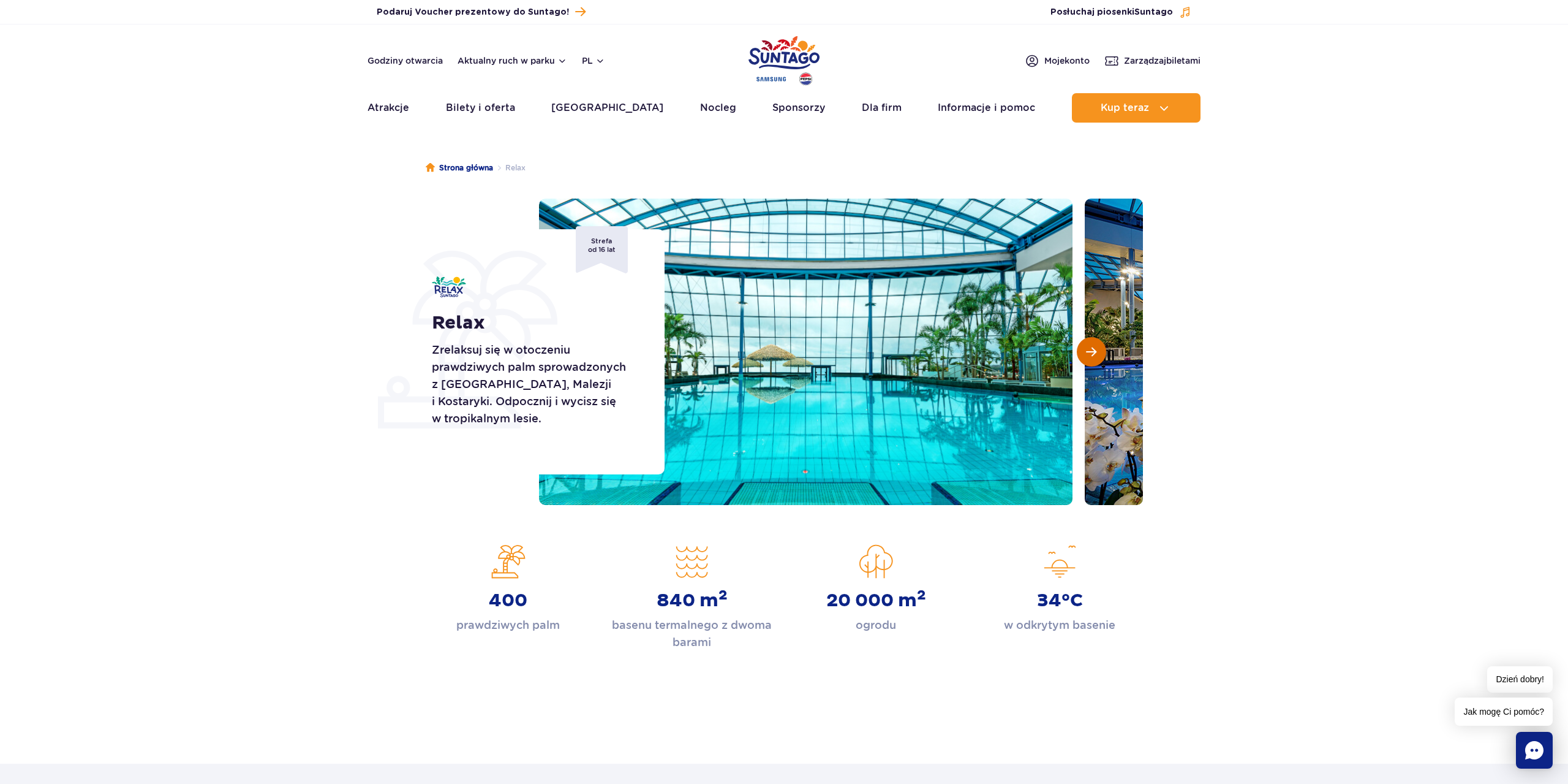
click at [1095, 354] on span "Następny slajd" at bounding box center [1091, 352] width 10 height 11
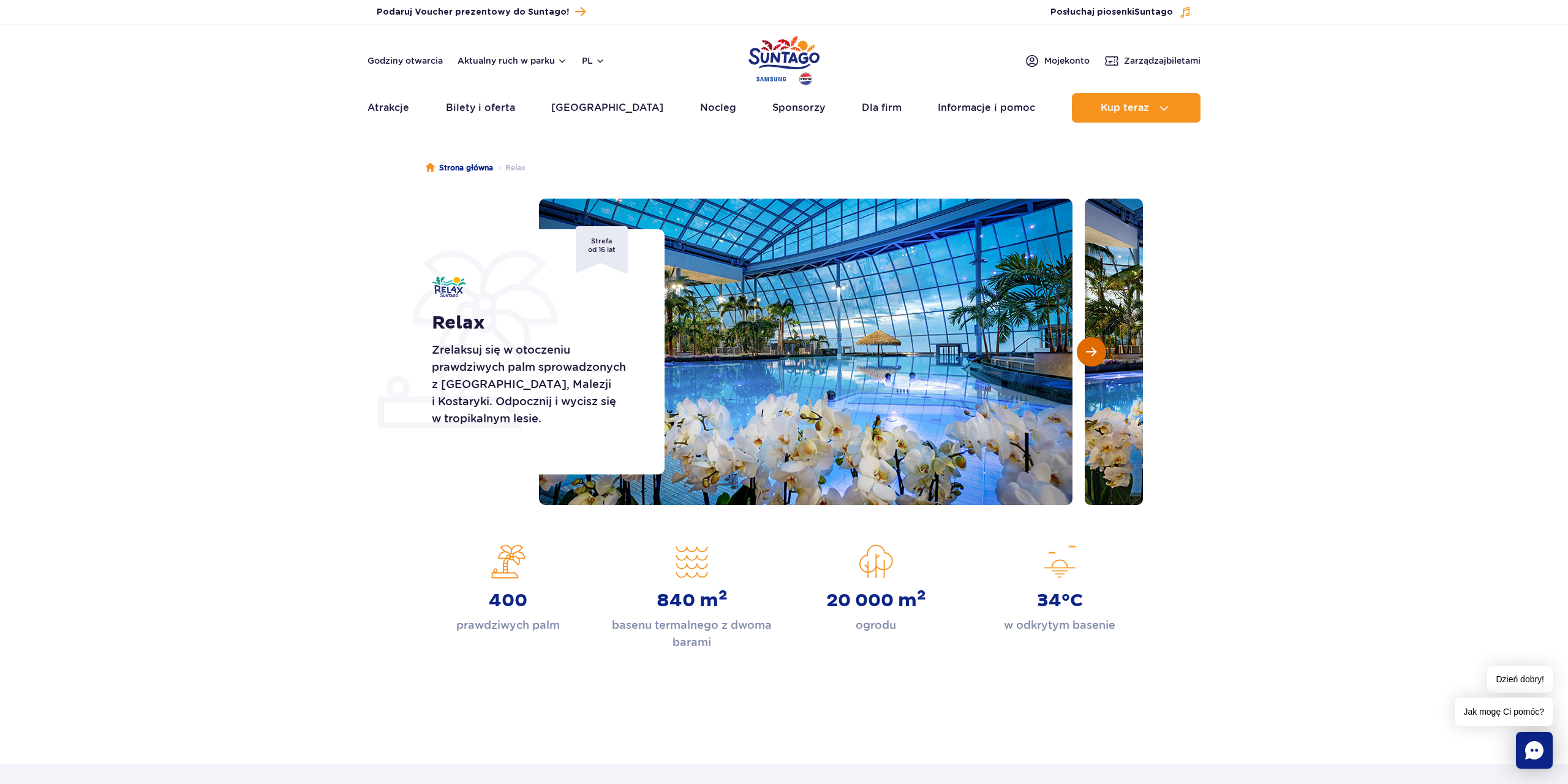
click at [1096, 347] on span "Następny slajd" at bounding box center [1091, 352] width 10 height 11
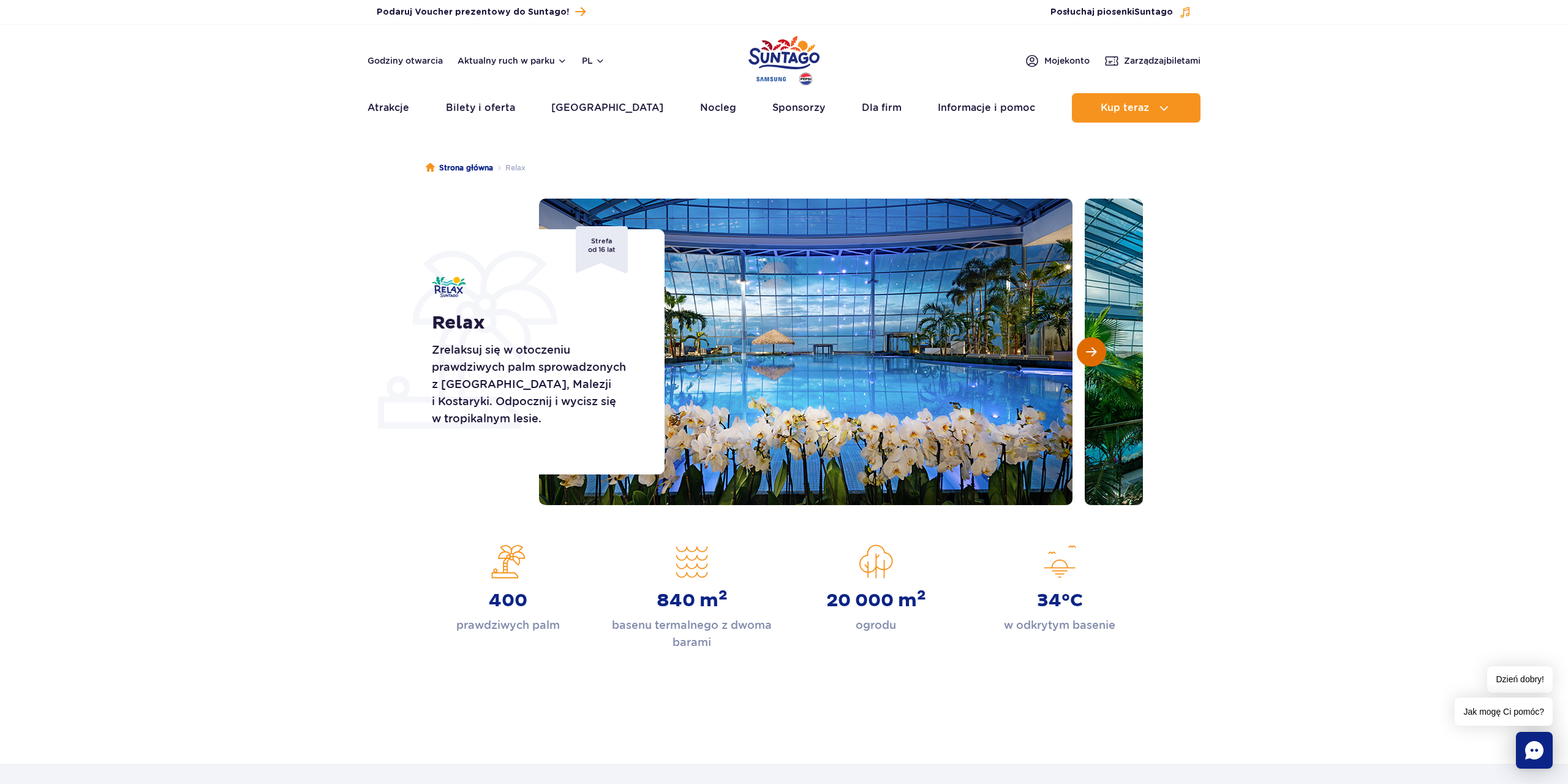
click at [1093, 350] on span "Następny slajd" at bounding box center [1091, 352] width 10 height 11
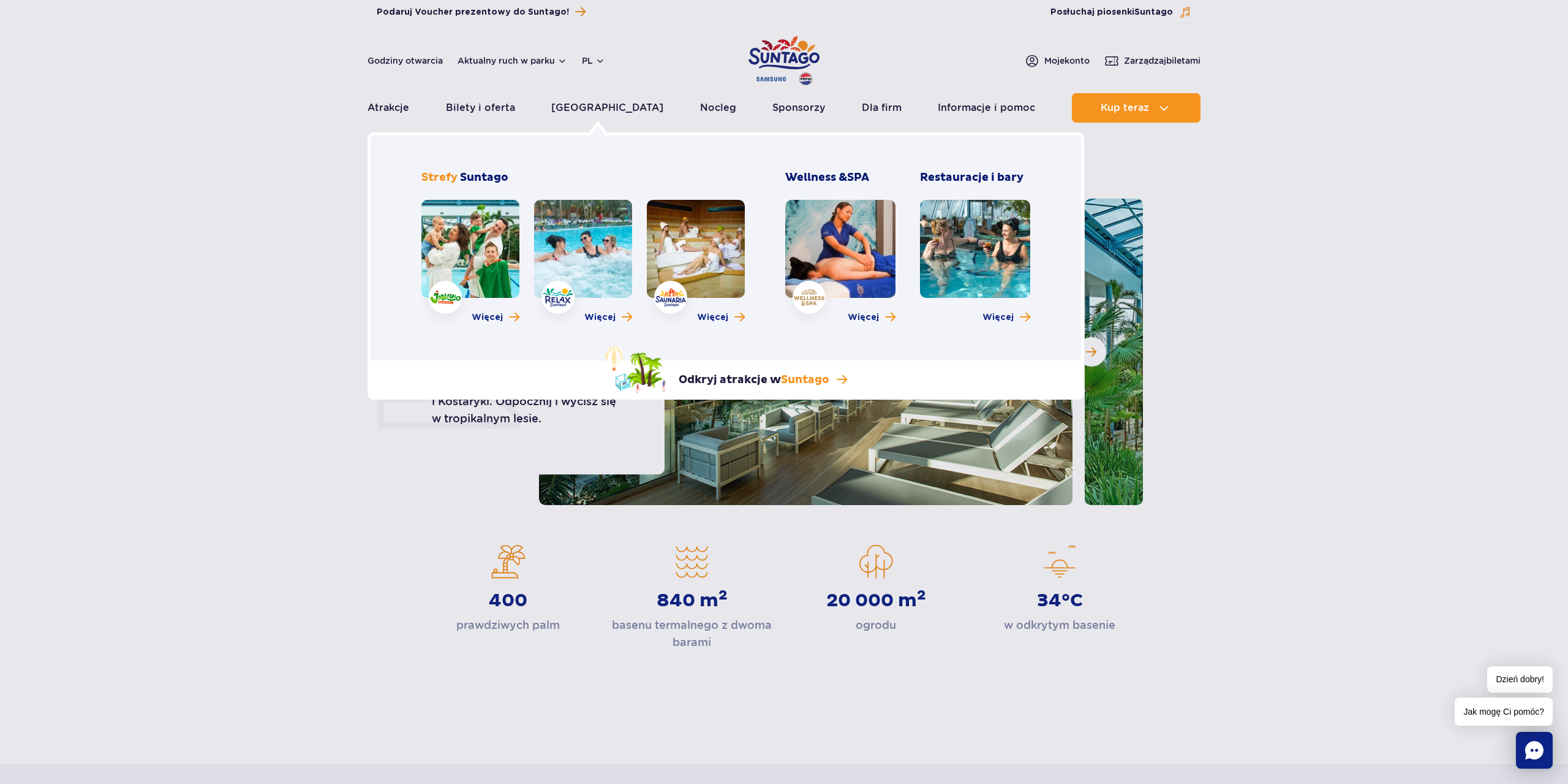
click at [689, 253] on link at bounding box center [695, 248] width 98 height 98
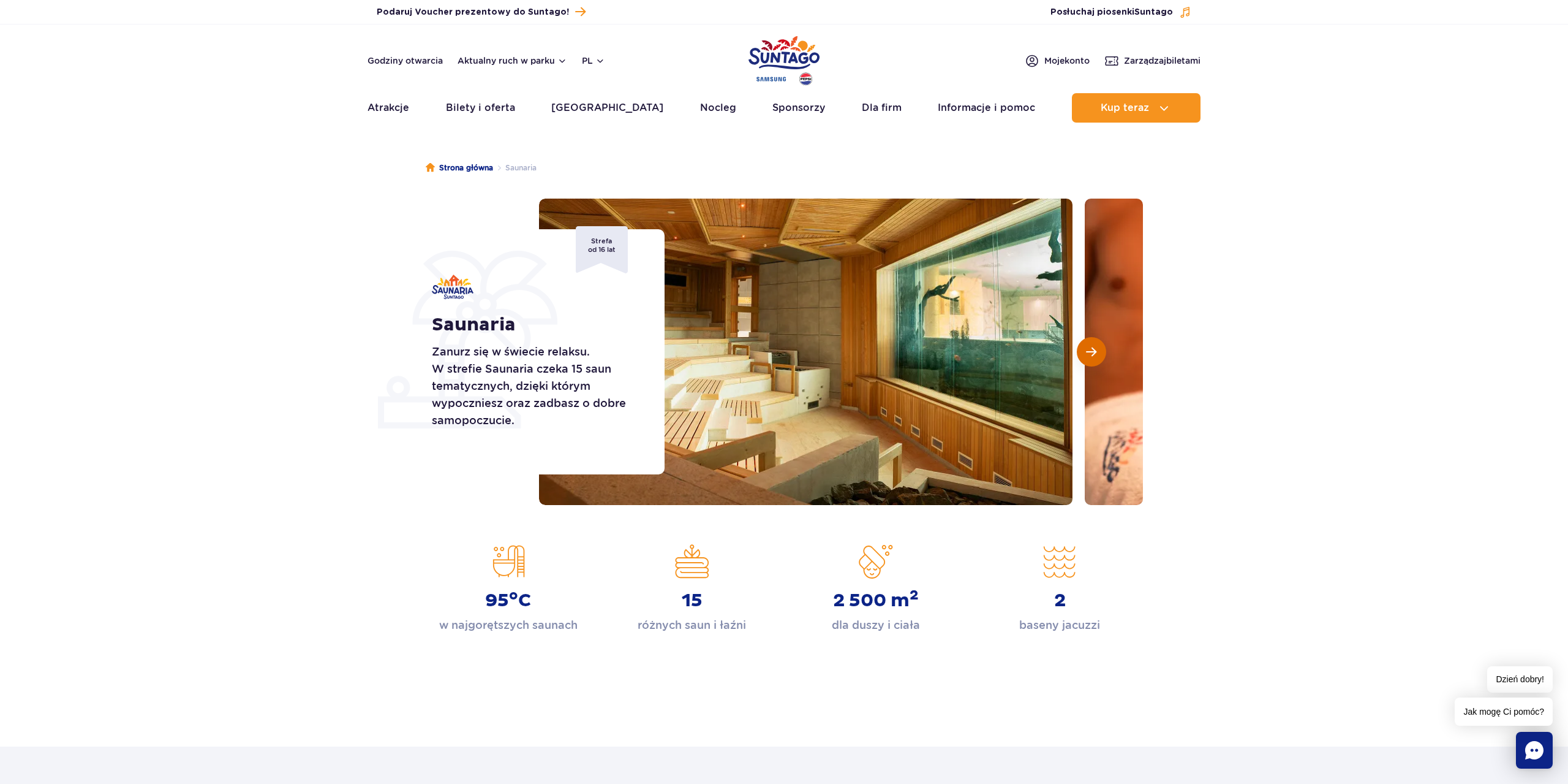
click at [1094, 346] on span "Następny slajd" at bounding box center [1091, 352] width 10 height 11
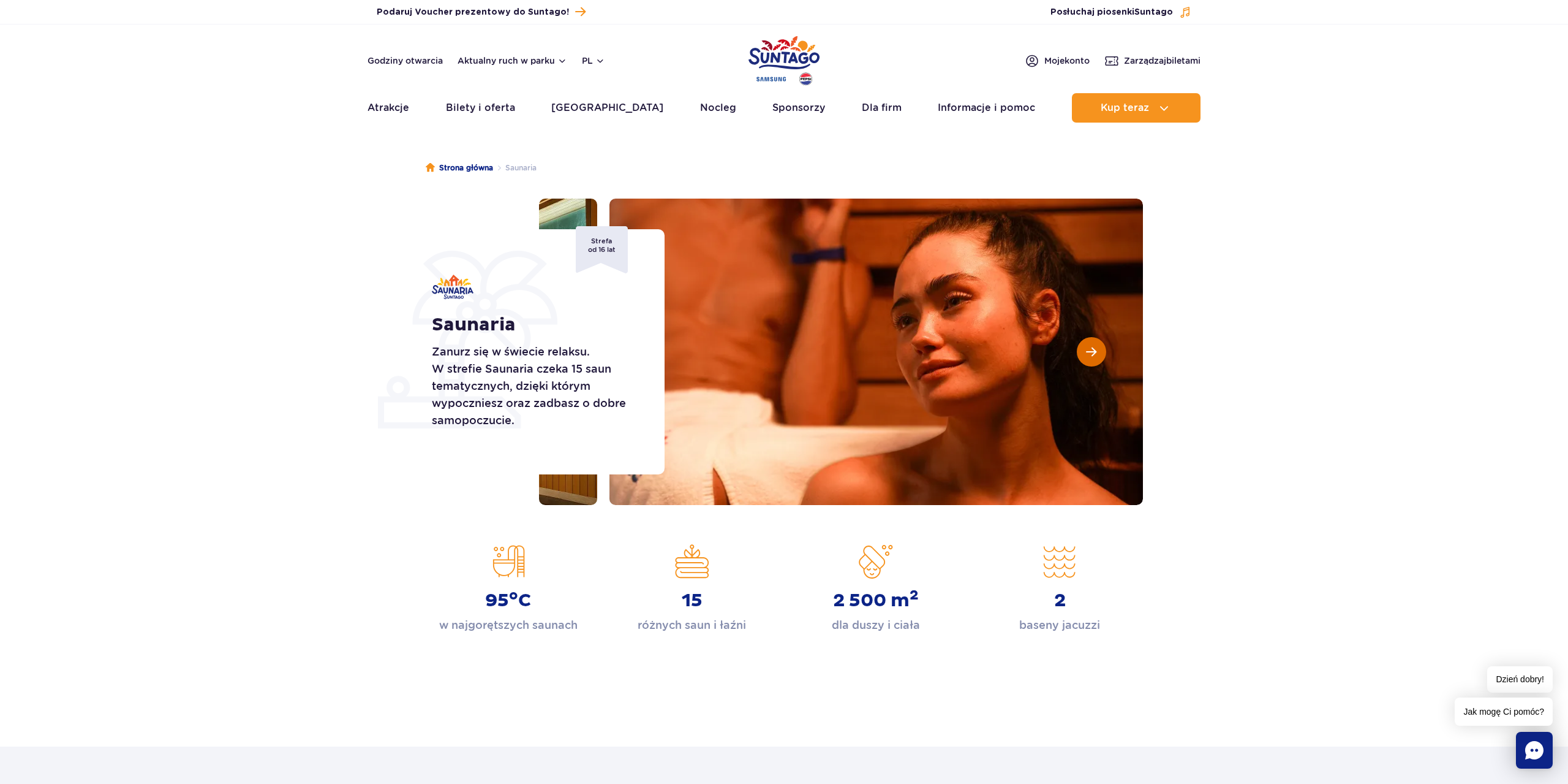
click at [1094, 346] on span "Następny slajd" at bounding box center [1091, 352] width 10 height 11
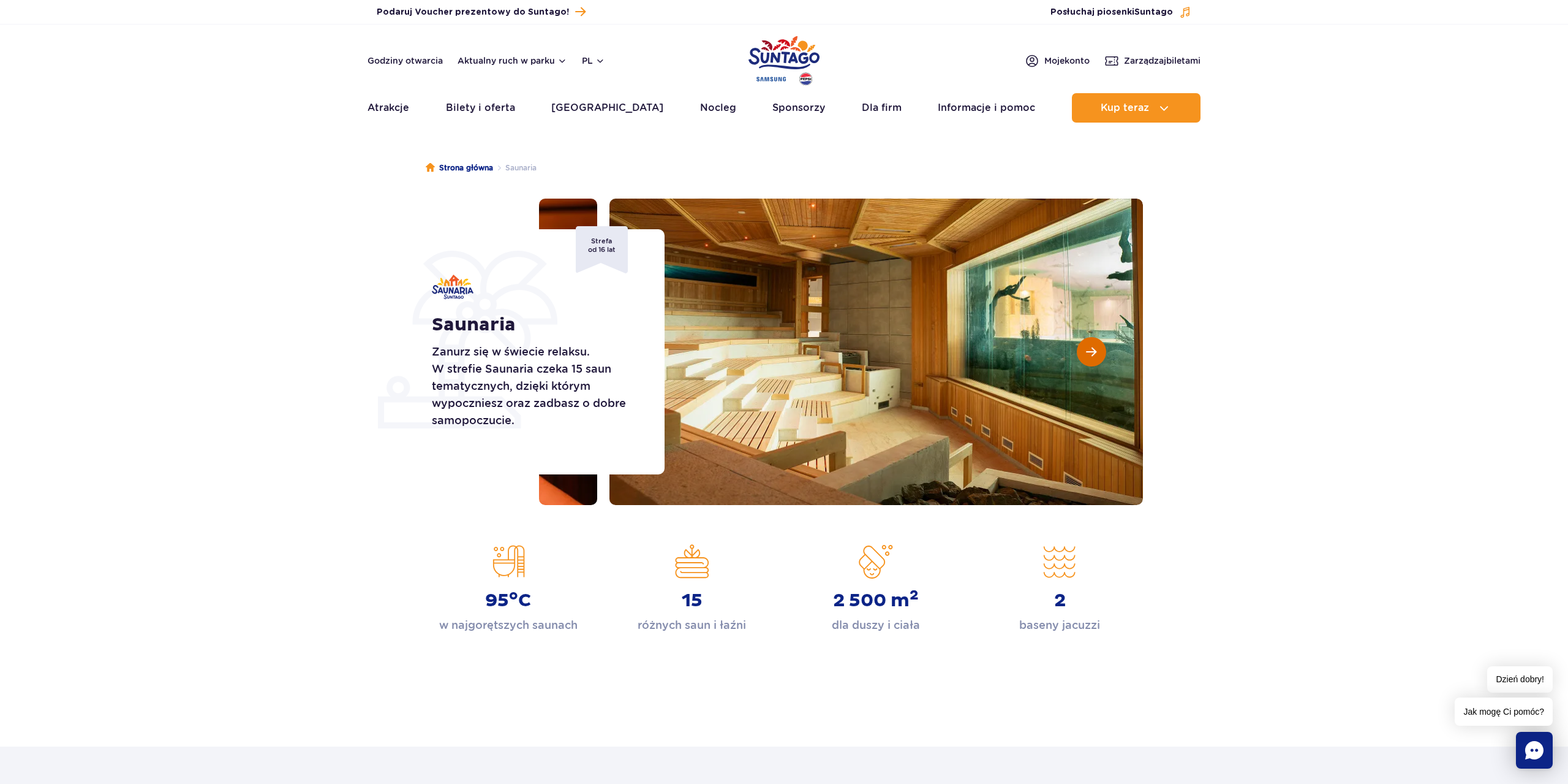
click at [1094, 346] on span "Następny slajd" at bounding box center [1091, 352] width 10 height 11
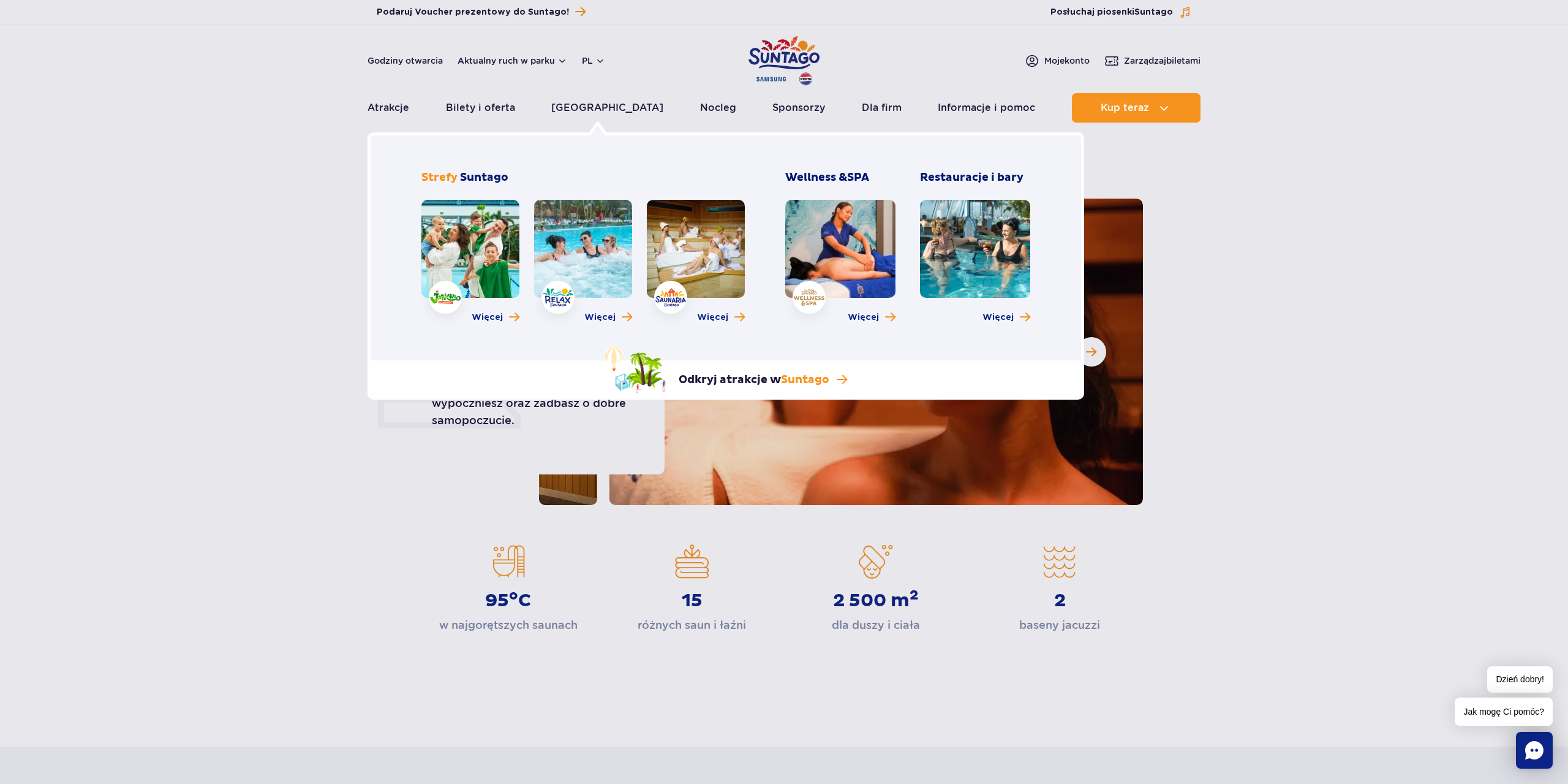
click at [834, 238] on link at bounding box center [840, 248] width 110 height 98
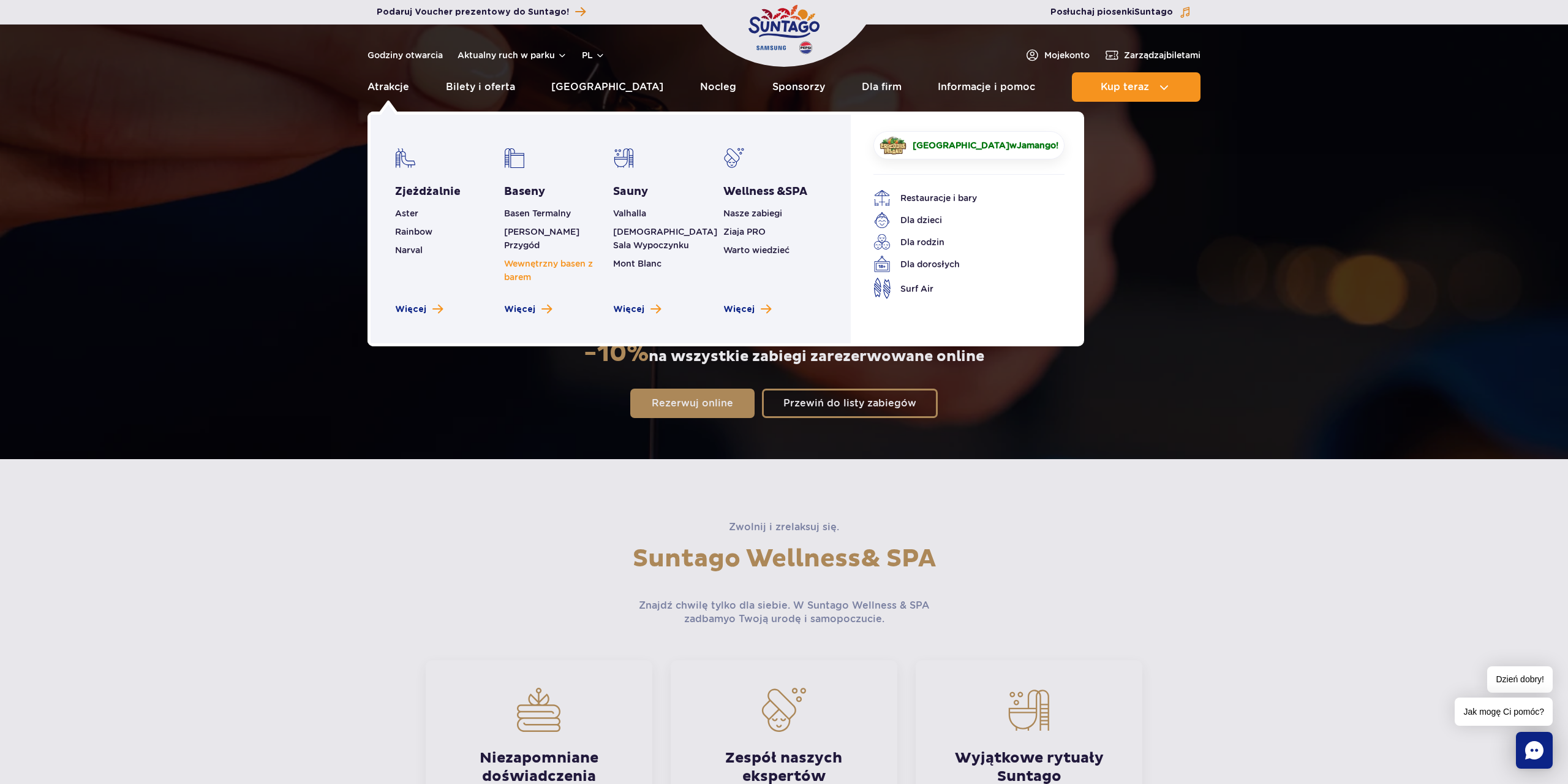
click at [520, 258] on link "Wewnętrzny basen z barem" at bounding box center [548, 270] width 89 height 24
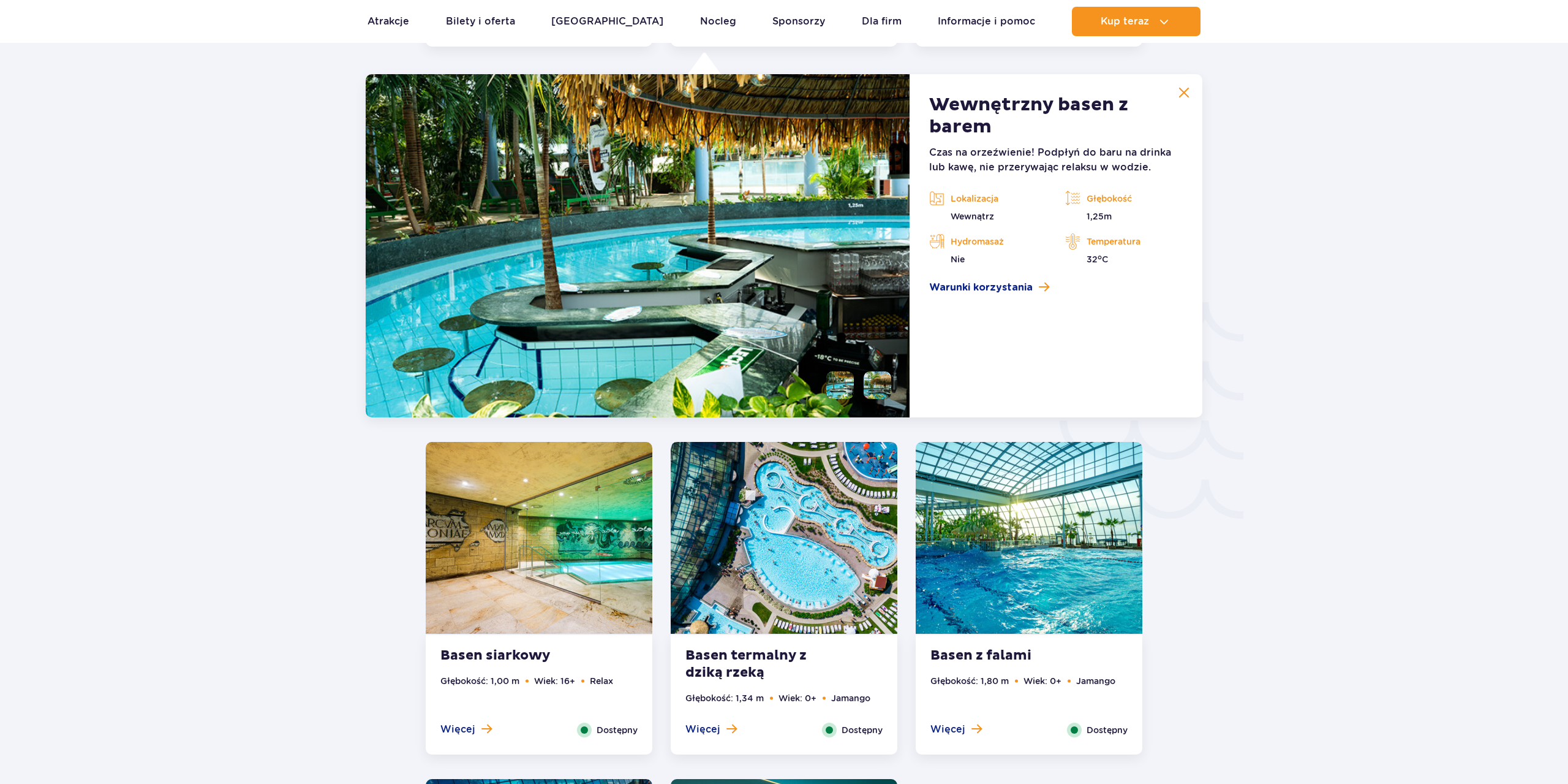
scroll to position [1813, 0]
